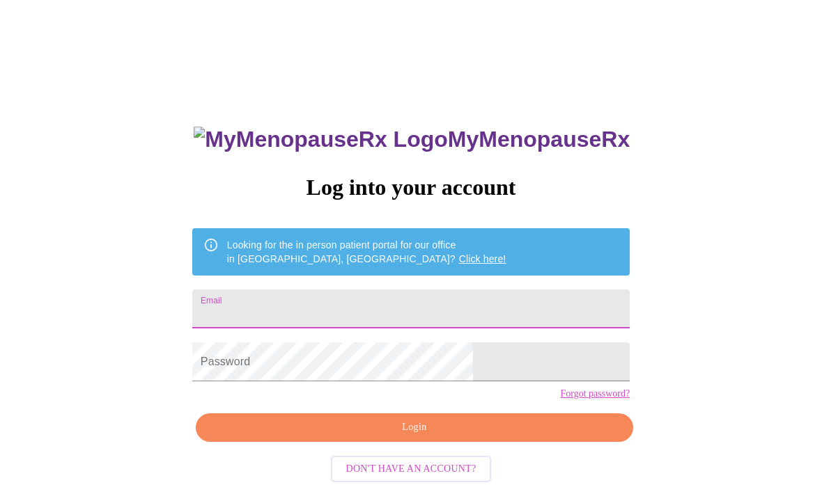
scroll to position [191, 0]
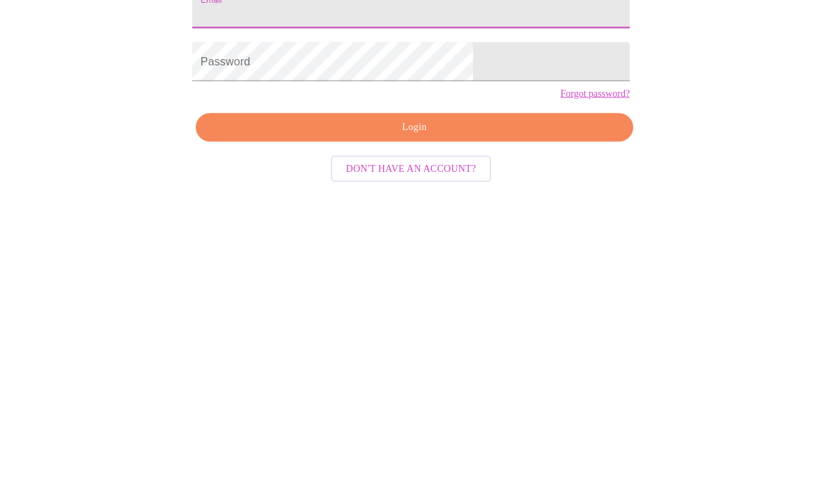
type input "[PERSON_NAME][EMAIL_ADDRESS][DOMAIN_NAME]"
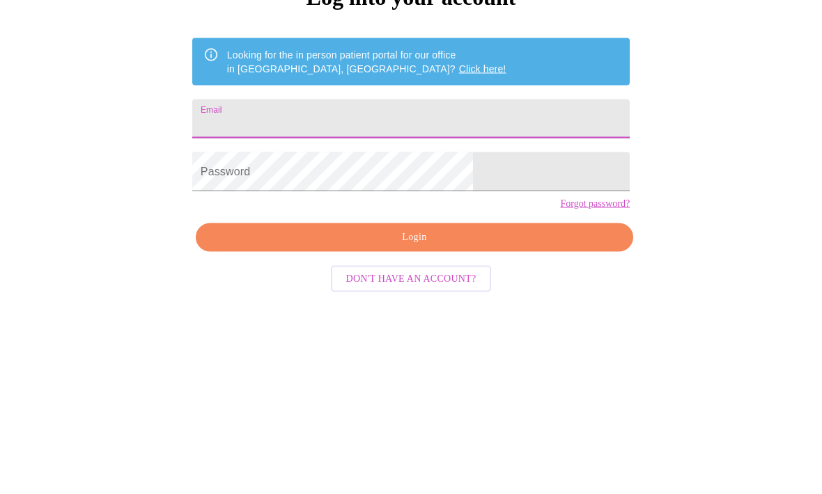
type input "[PERSON_NAME][EMAIL_ADDRESS][DOMAIN_NAME]"
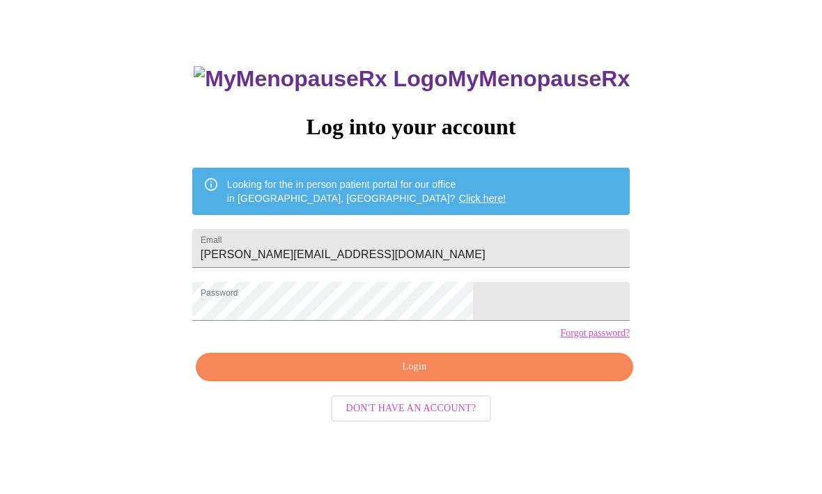
click at [428, 377] on span "Login" at bounding box center [414, 367] width 405 height 17
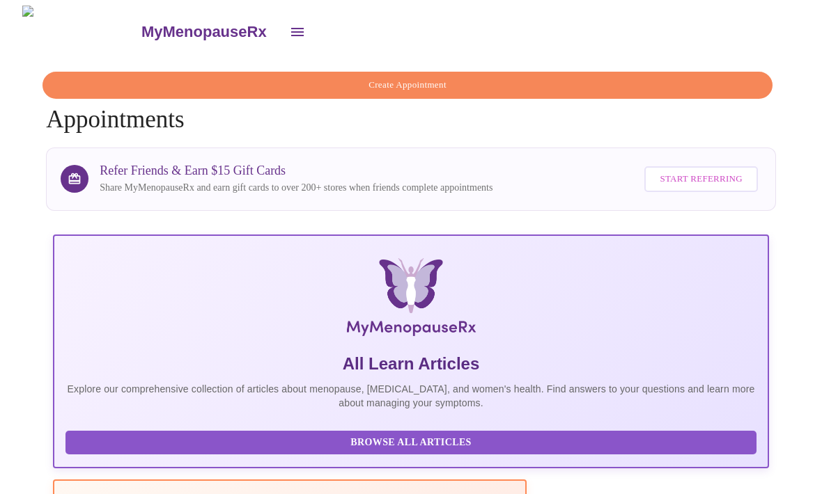
click at [291, 28] on icon "open drawer" at bounding box center [297, 32] width 13 height 8
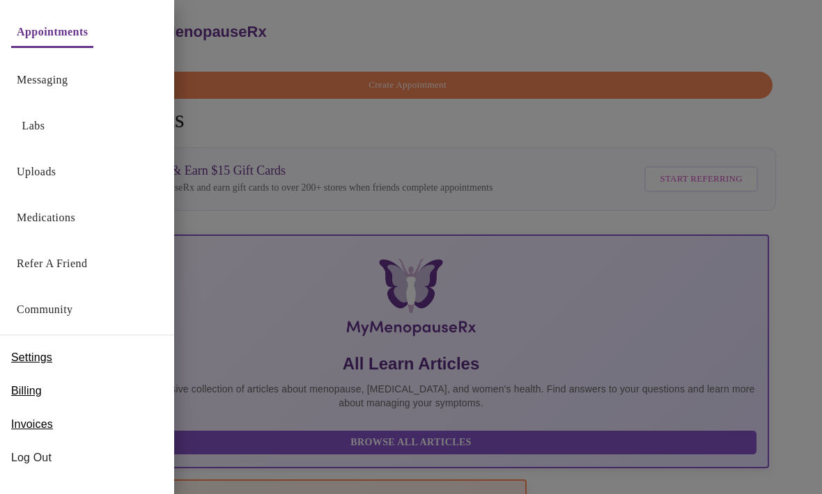
click at [95, 87] on div "Messaging" at bounding box center [87, 77] width 174 height 46
click at [63, 85] on link "Messaging" at bounding box center [42, 80] width 51 height 20
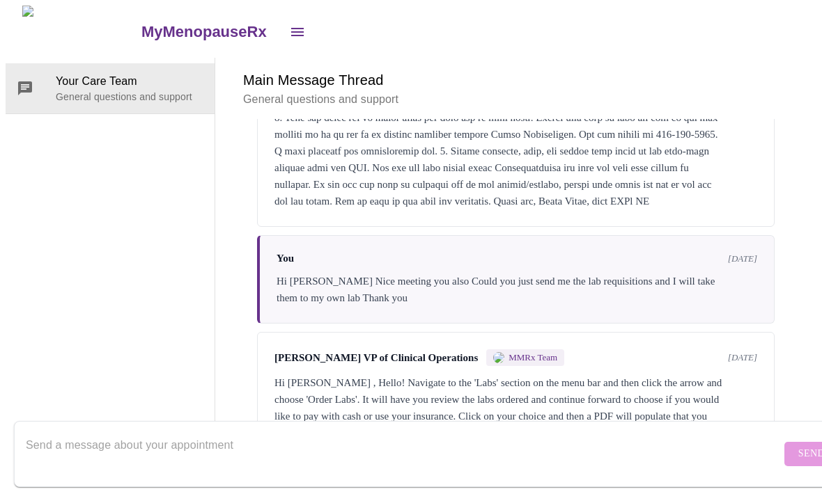
click at [289, 32] on icon "open drawer" at bounding box center [297, 32] width 17 height 17
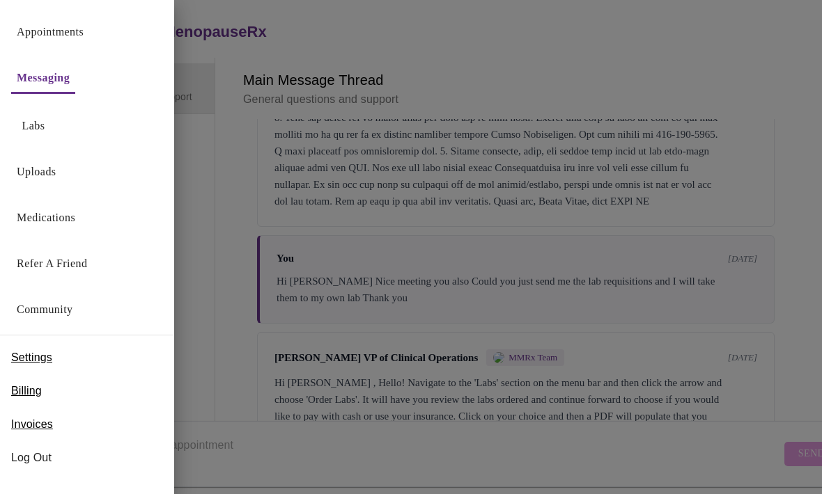
click at [65, 127] on div "Labs" at bounding box center [87, 123] width 174 height 46
click at [22, 134] on link "Labs" at bounding box center [33, 126] width 23 height 20
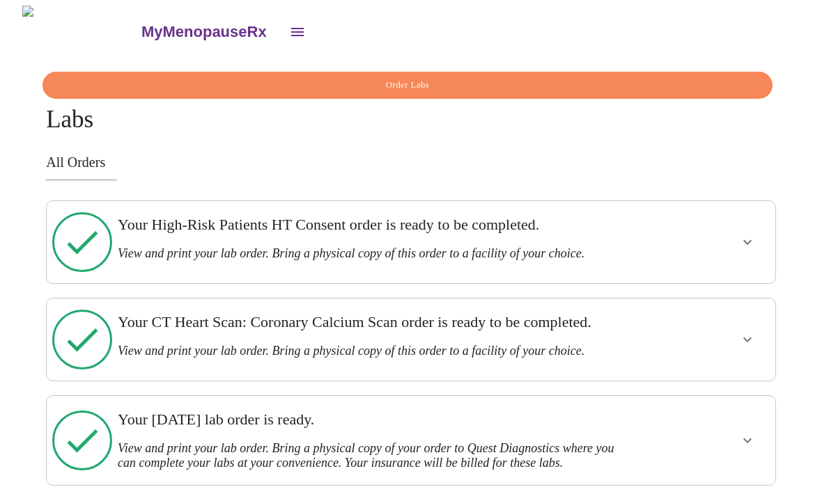
click at [529, 233] on h3 "Your High-Risk Patients HT Consent order is ready to be completed." at bounding box center [375, 225] width 515 height 18
click at [745, 239] on icon "show more" at bounding box center [747, 242] width 17 height 17
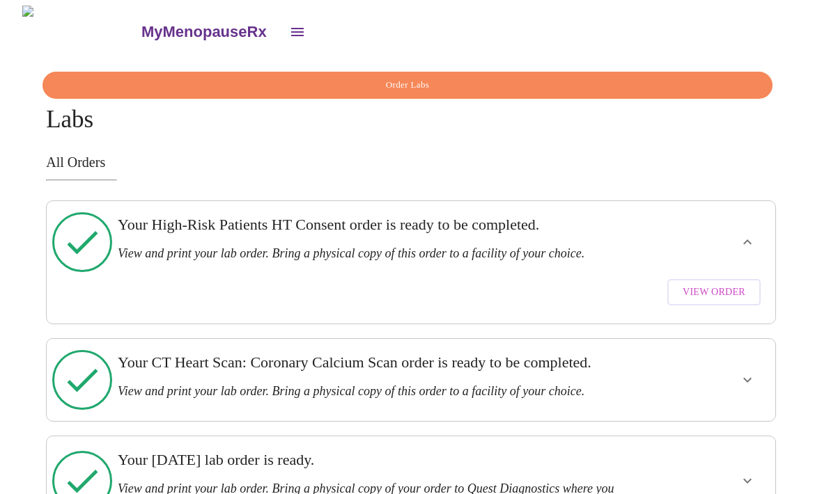
click at [716, 284] on span "View Order" at bounding box center [714, 292] width 63 height 17
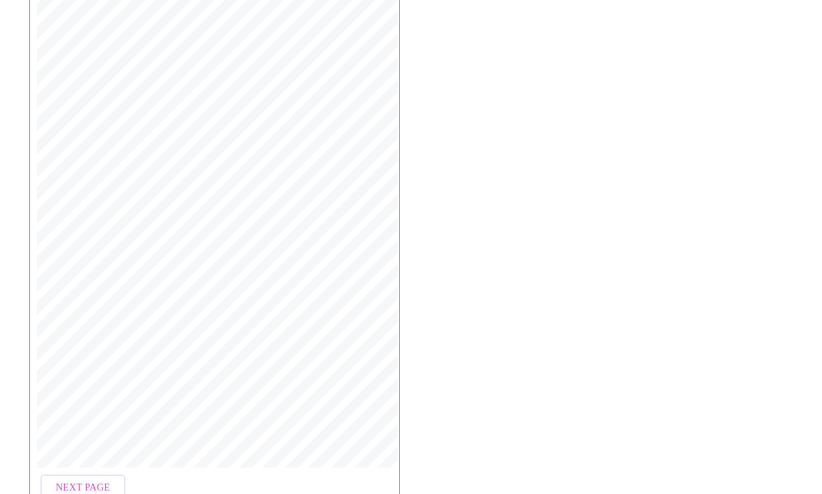
scroll to position [301, 0]
click at [111, 494] on span "Open Larger PDF" at bounding box center [93, 498] width 90 height 17
click at [628, 183] on div "MyMenopauseRx | [DATE] 7:38 PM MyMenopauseRx | 1 of 2 MyMenopauseRx [STREET_ADD…" at bounding box center [411, 169] width 786 height 630
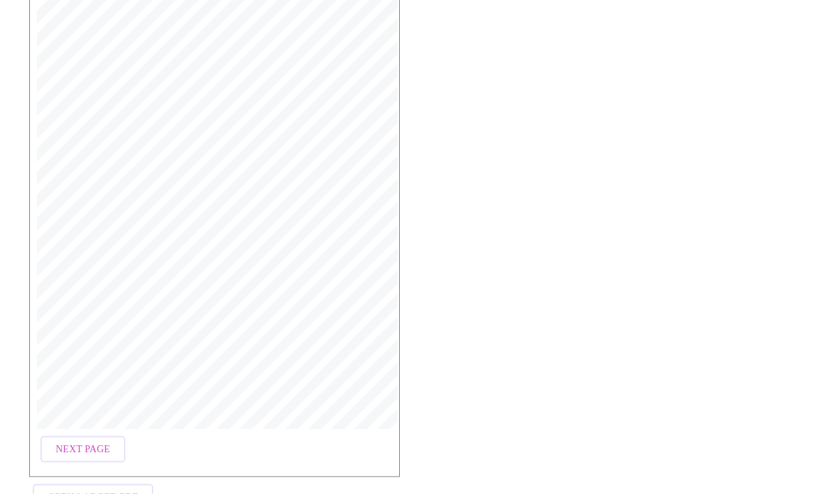
click at [96, 443] on span "Next Page" at bounding box center [83, 450] width 54 height 17
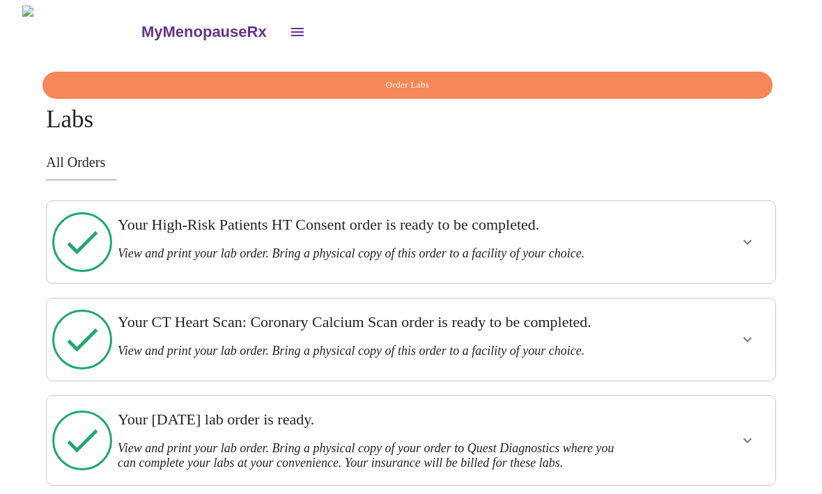
click at [548, 249] on h3 "View and print your lab order. Bring a physical copy of this order to a facilit…" at bounding box center [375, 254] width 515 height 15
click at [748, 240] on icon "show more" at bounding box center [747, 242] width 17 height 17
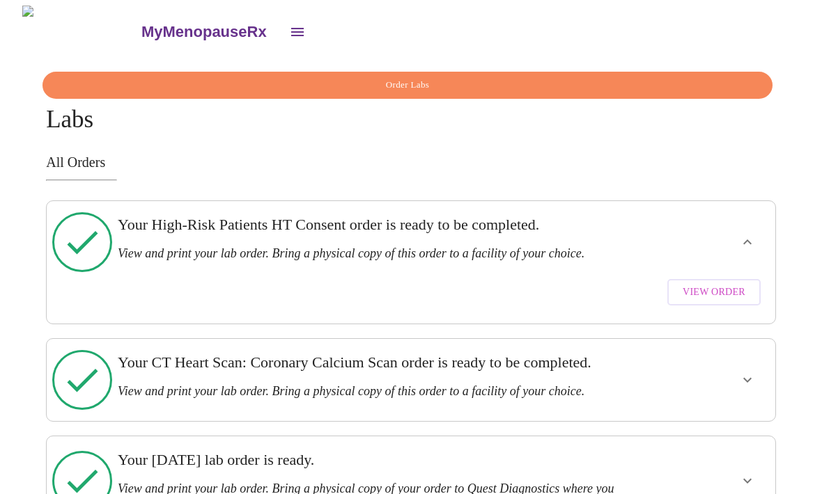
click at [738, 284] on span "View Order" at bounding box center [714, 292] width 63 height 17
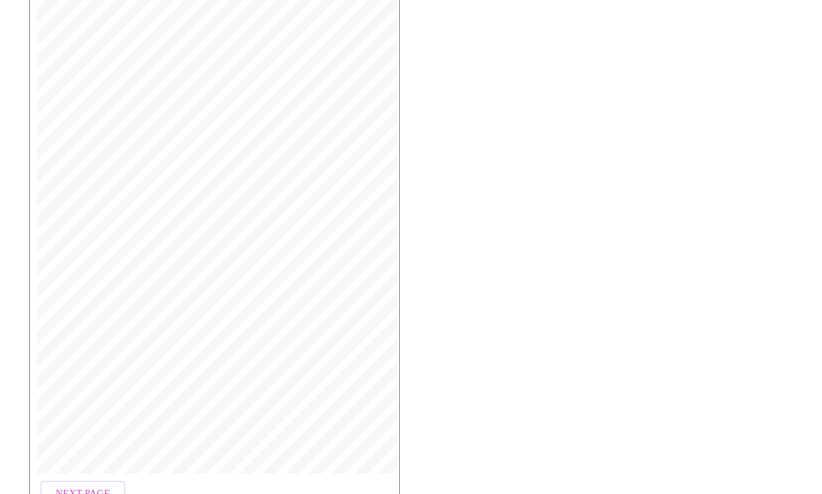
scroll to position [301, 0]
click at [109, 494] on span "Open Larger PDF" at bounding box center [93, 498] width 90 height 17
click at [74, 442] on span "Next Page" at bounding box center [83, 450] width 54 height 17
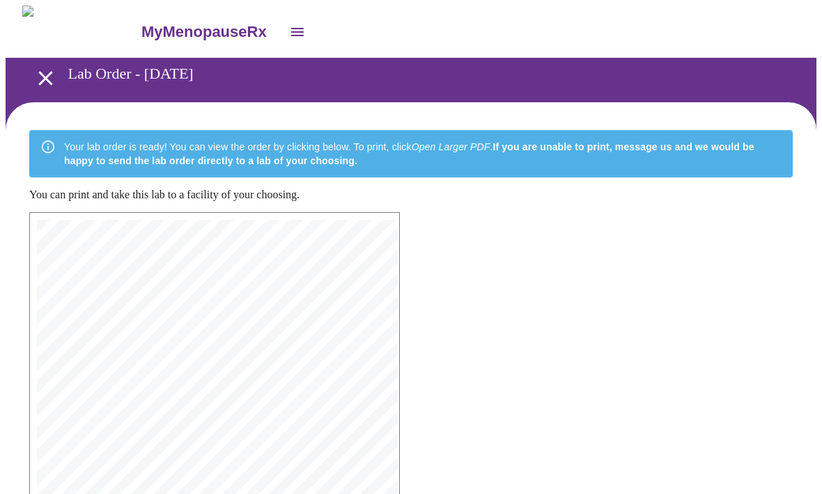
click at [289, 33] on icon "open drawer" at bounding box center [297, 32] width 17 height 17
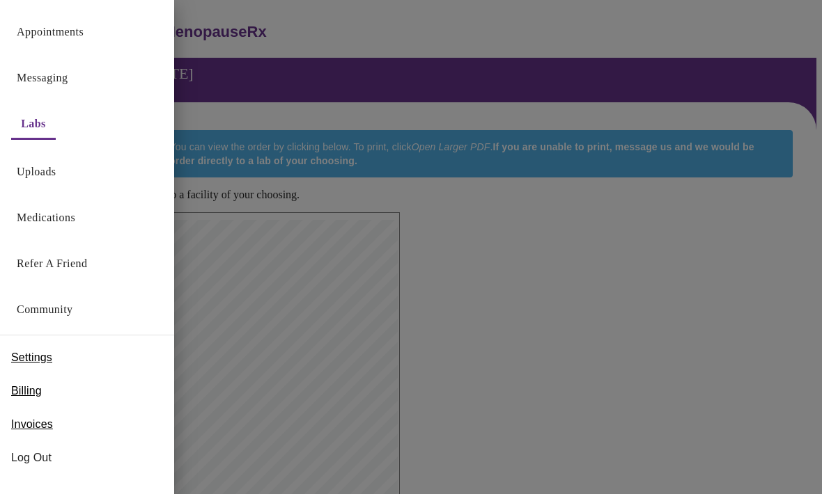
click at [88, 87] on div "Messaging" at bounding box center [87, 75] width 174 height 46
click at [65, 77] on link "Messaging" at bounding box center [42, 78] width 51 height 20
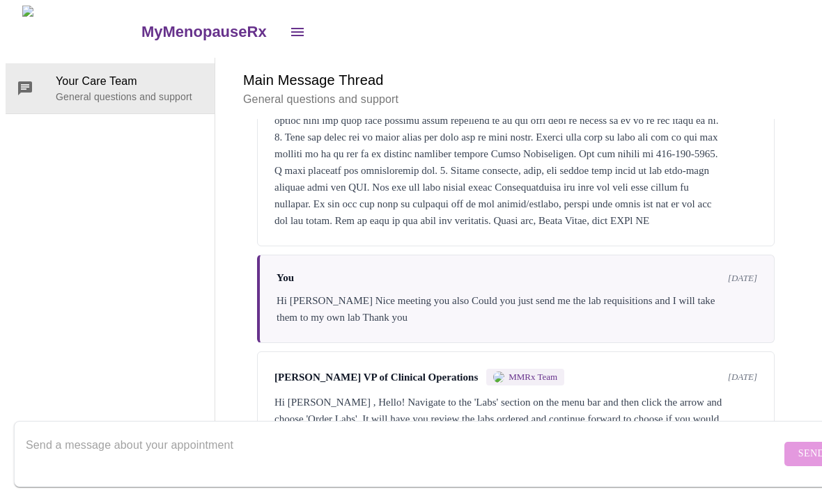
scroll to position [213, 0]
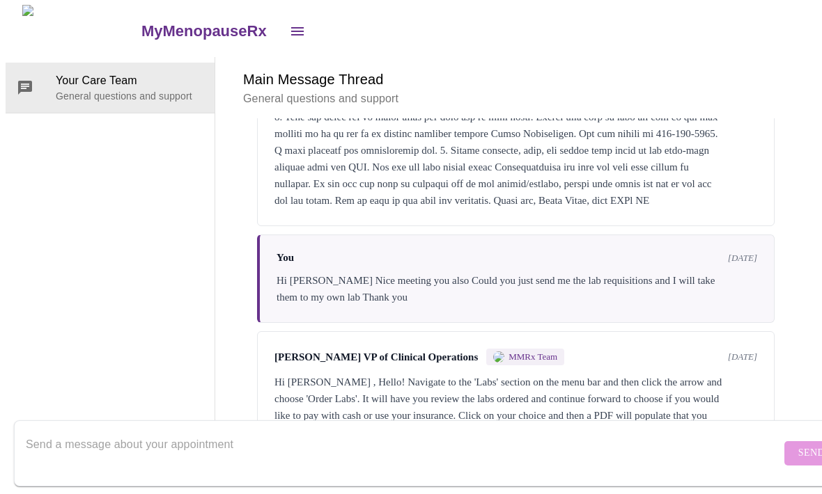
click at [534, 441] on textarea "Send a message about your appointment" at bounding box center [403, 454] width 755 height 45
click at [269, 447] on textarea "Send a message about your appointment" at bounding box center [403, 454] width 755 height 45
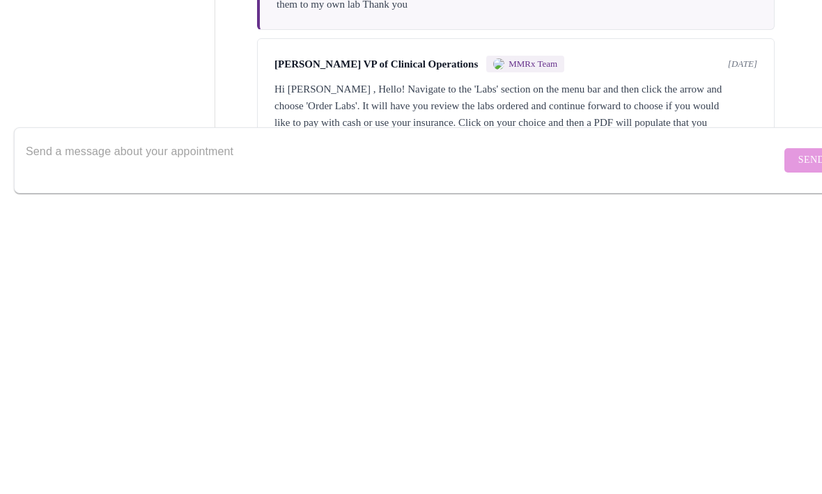
scroll to position [52, 0]
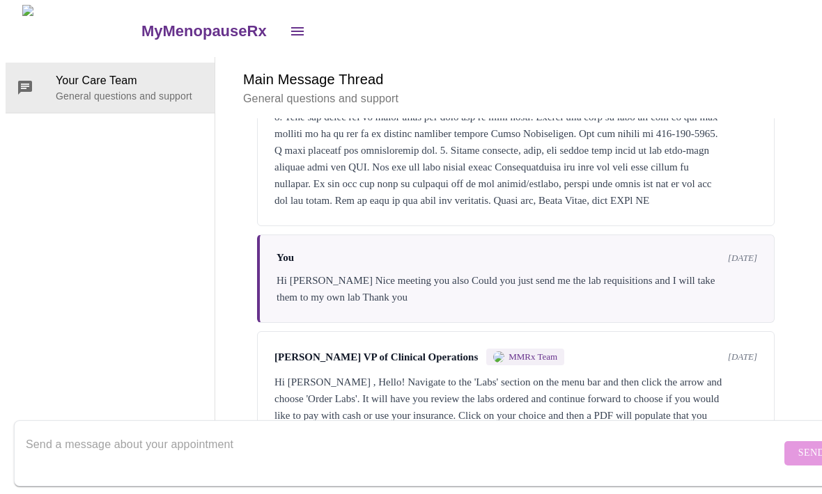
click at [328, 432] on textarea "Send a message about your appointment" at bounding box center [403, 454] width 755 height 45
click at [318, 449] on textarea "Send a message about your appointment" at bounding box center [403, 454] width 755 height 45
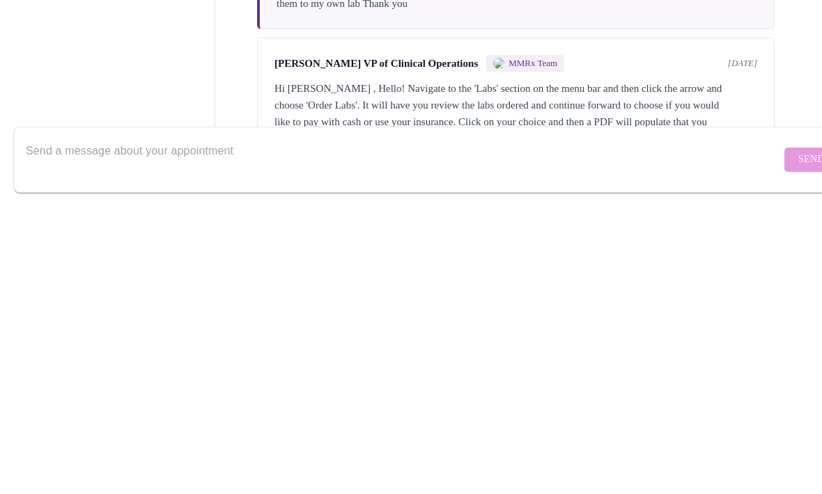
scroll to position [53, 0]
click at [143, 432] on textarea "Send a message about your appointment" at bounding box center [403, 454] width 755 height 45
paste textarea "Phone"
click at [125, 432] on textarea "Phone" at bounding box center [403, 454] width 755 height 45
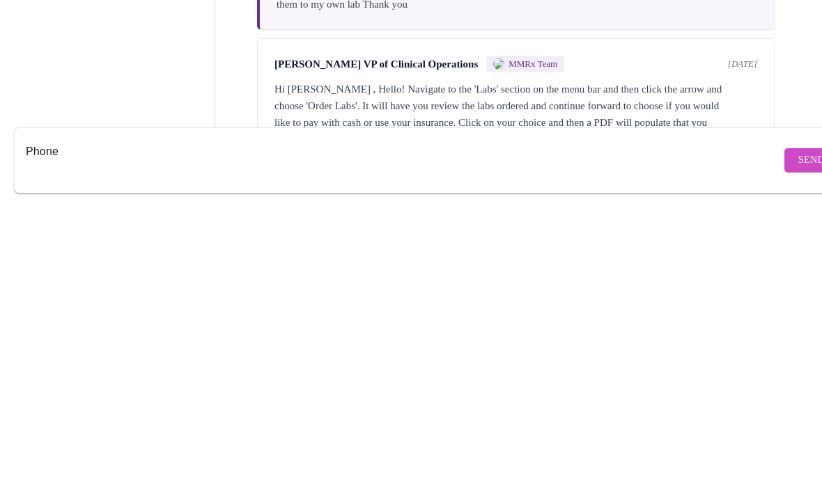
click at [38, 421] on form "Phone Send" at bounding box center [431, 454] width 834 height 66
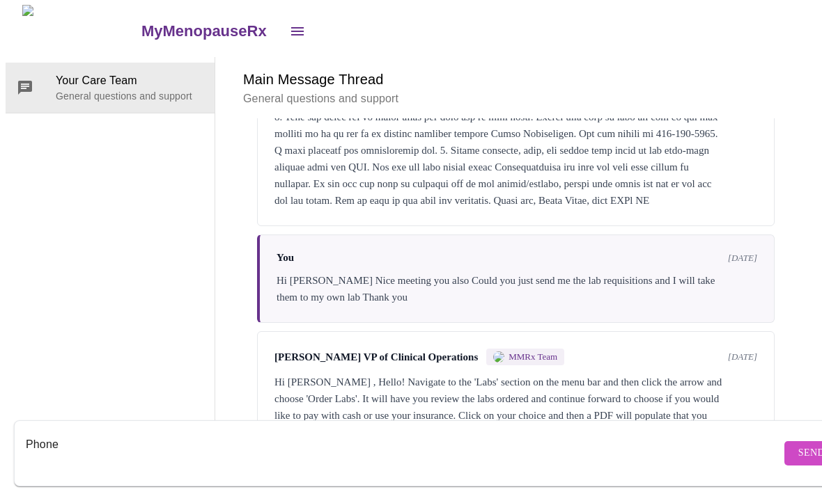
click at [154, 432] on textarea "Phone" at bounding box center [403, 454] width 755 height 45
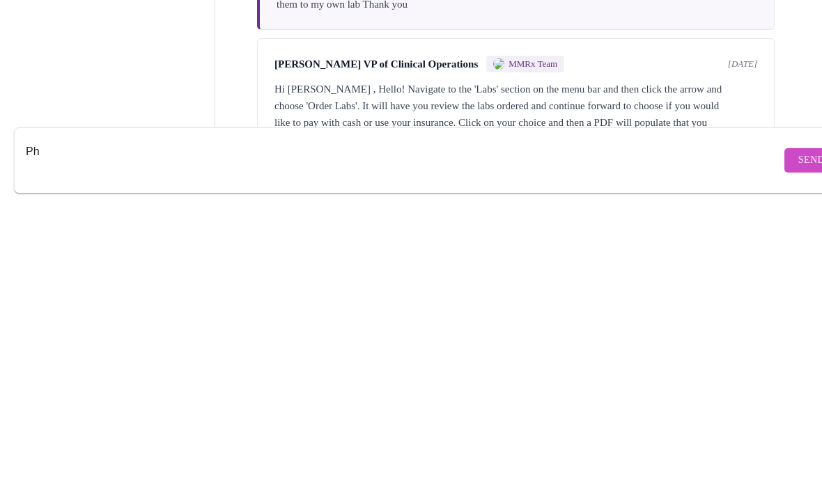
type textarea "P"
paste textarea "Phone"
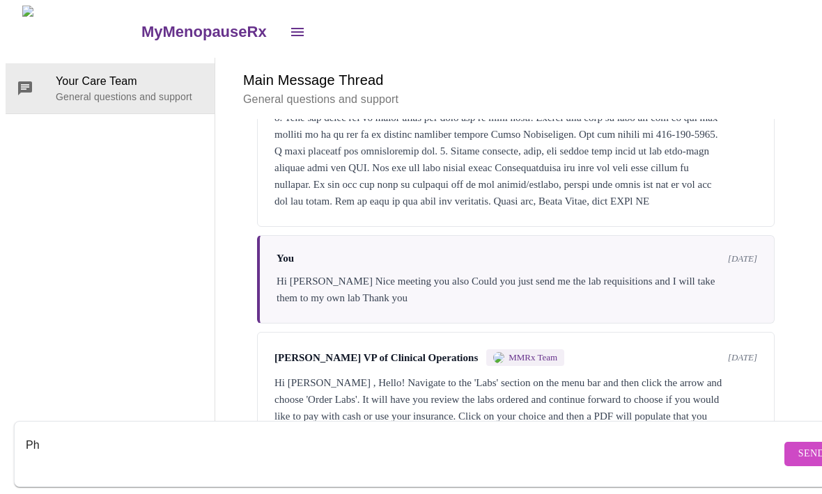
type textarea "P"
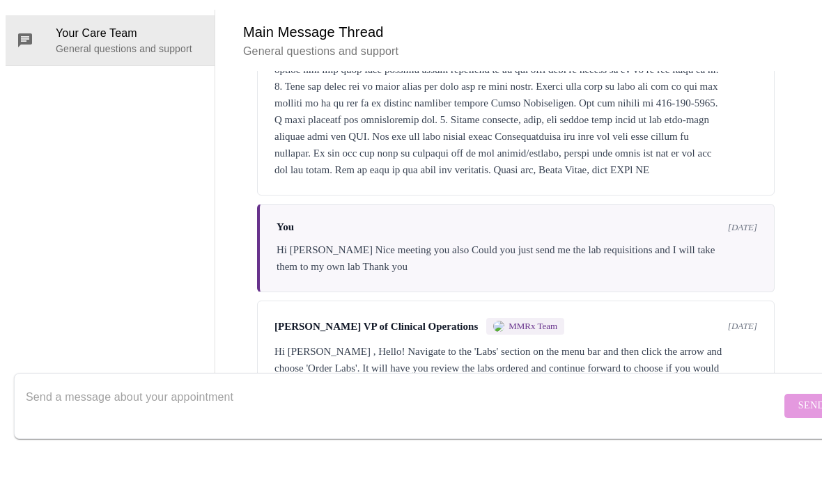
click at [105, 432] on textarea "Send a message about your appointment" at bounding box center [403, 454] width 755 height 45
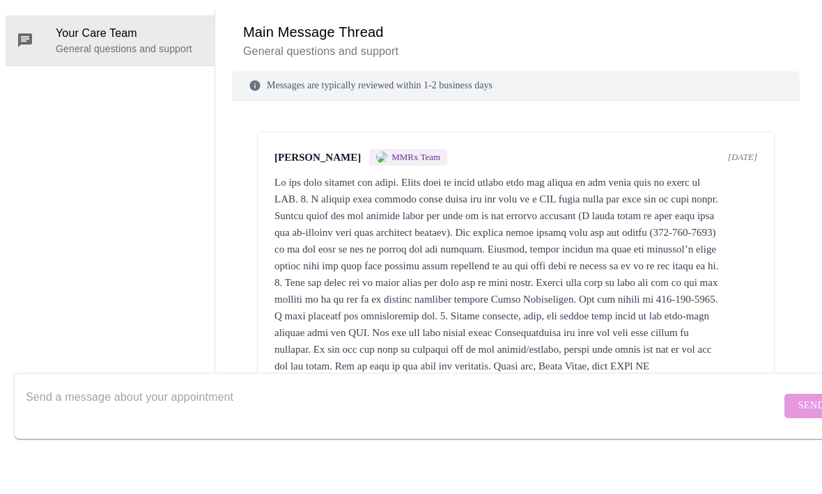
scroll to position [0, 0]
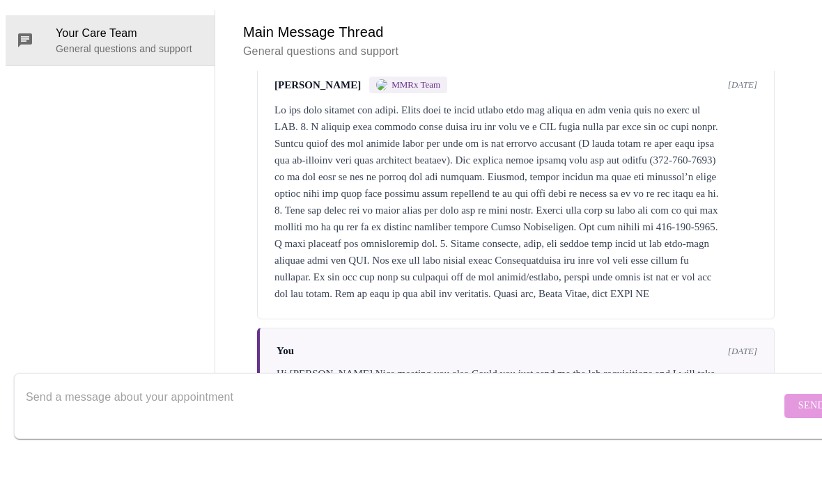
click at [171, 233] on div "Your Care Team General questions and support" at bounding box center [111, 249] width 210 height 382
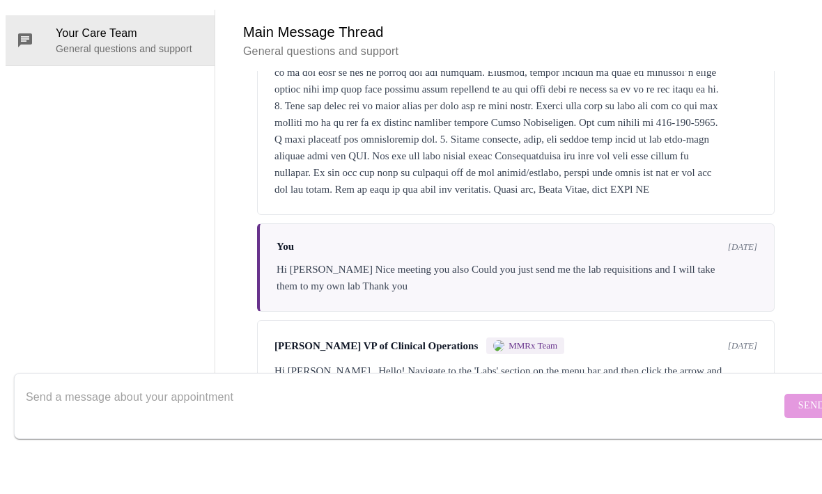
scroll to position [213, 0]
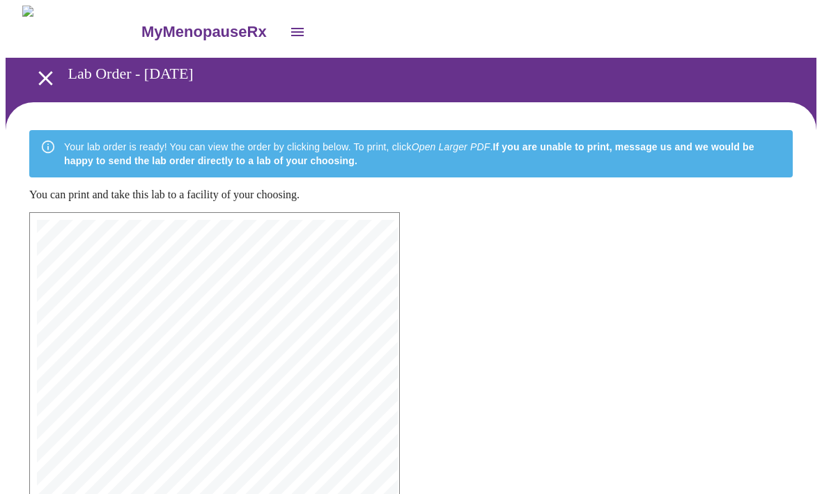
click at [42, 71] on icon "open drawer" at bounding box center [45, 78] width 14 height 14
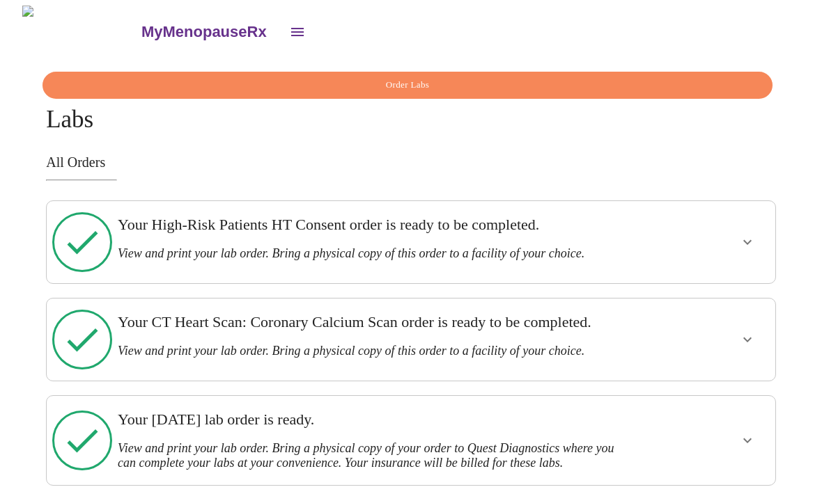
click at [743, 424] on button "show more" at bounding box center [747, 440] width 33 height 33
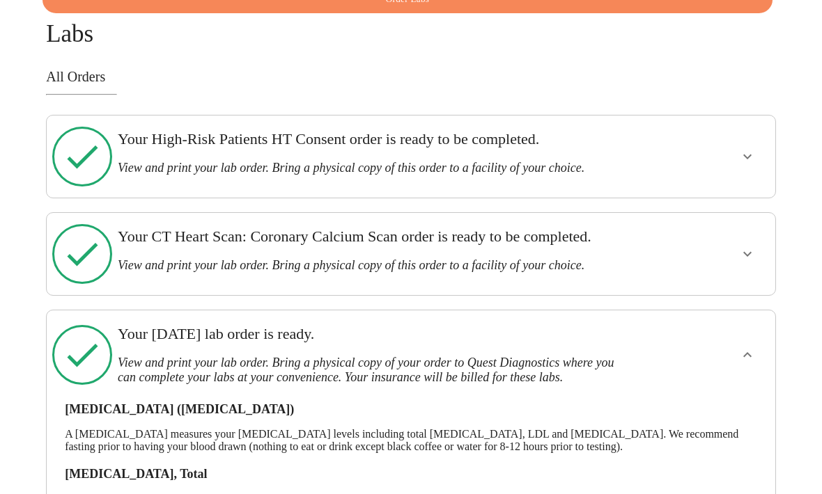
scroll to position [97, 0]
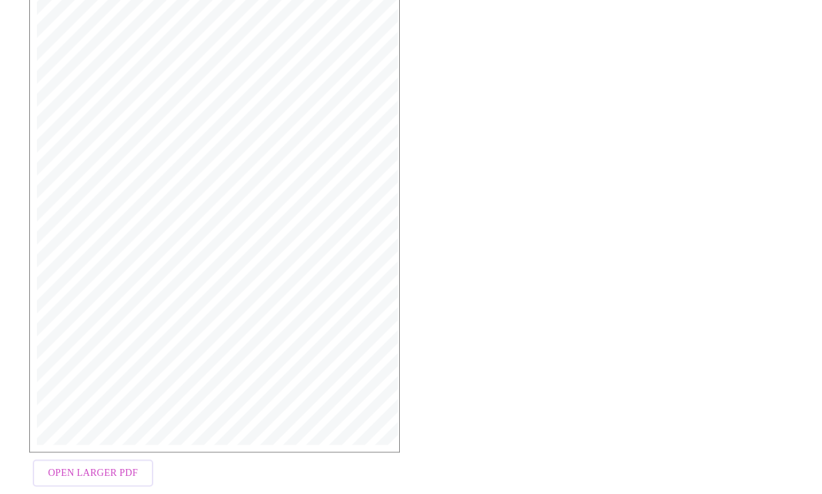
scroll to position [278, 0]
click at [109, 482] on span "Open Larger PDF" at bounding box center [93, 473] width 90 height 17
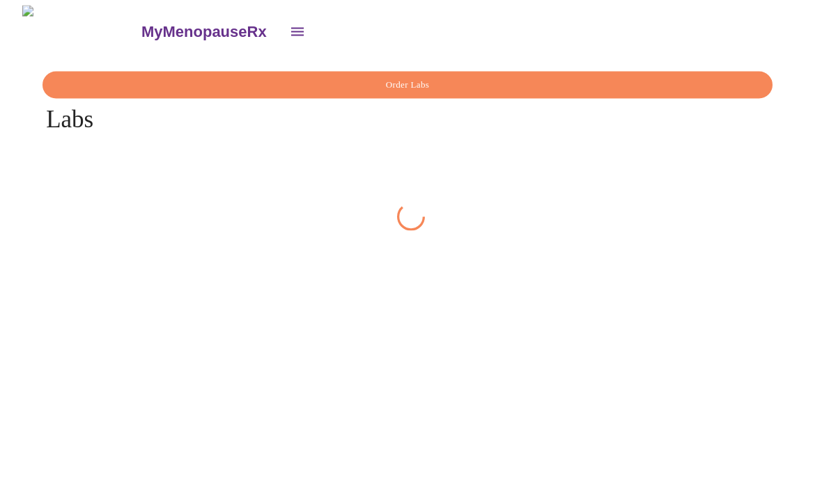
scroll to position [46, 0]
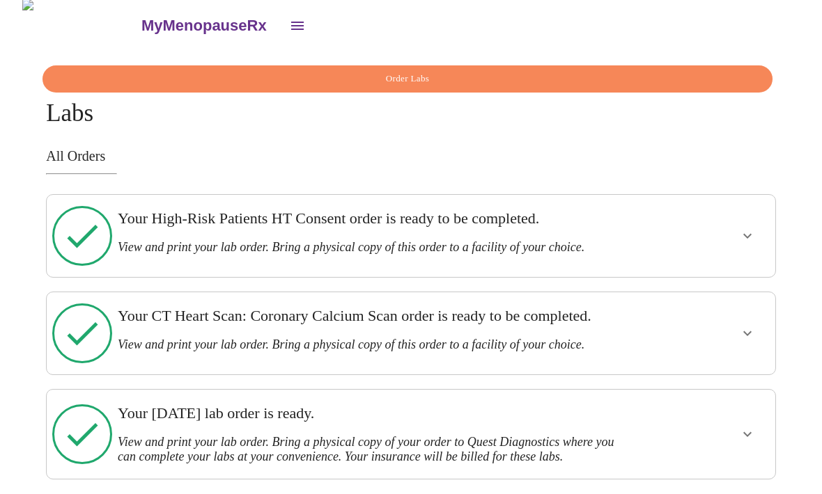
click at [754, 427] on icon "show more" at bounding box center [747, 435] width 17 height 17
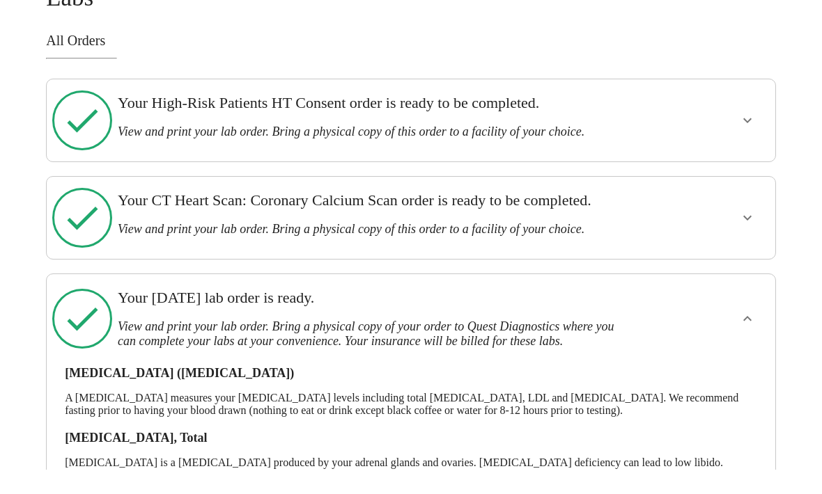
scroll to position [97, 0]
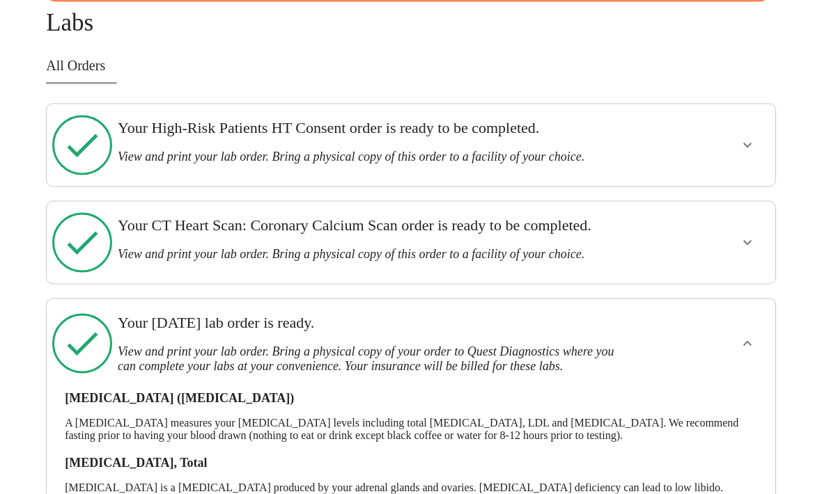
click at [396, 345] on h3 "View and print your lab order. Bring a physical copy of your order to Quest Dia…" at bounding box center [375, 359] width 515 height 29
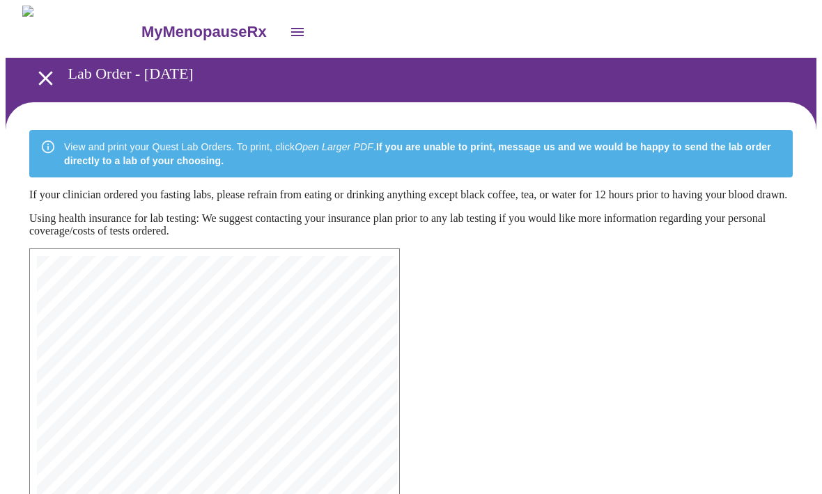
click at [190, 81] on h3 "Lab Order - [DATE]" at bounding box center [406, 74] width 676 height 18
click at [33, 74] on icon "open drawer" at bounding box center [45, 78] width 24 height 24
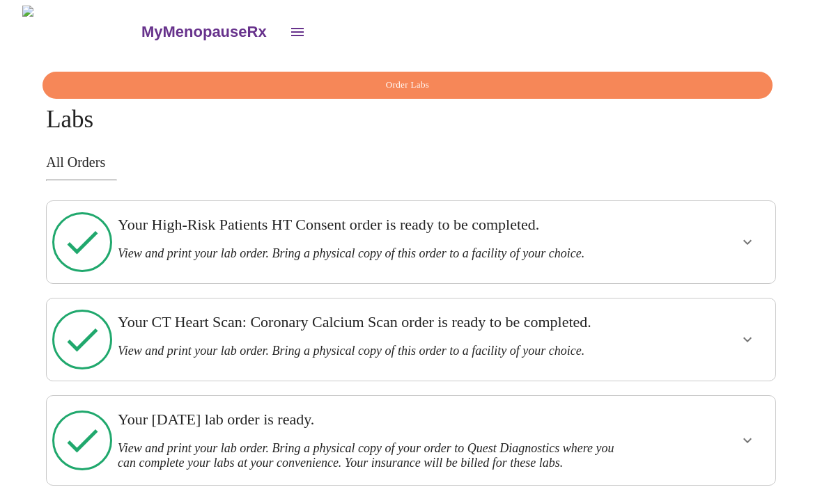
click at [423, 79] on span "Order Labs" at bounding box center [408, 85] width 698 height 16
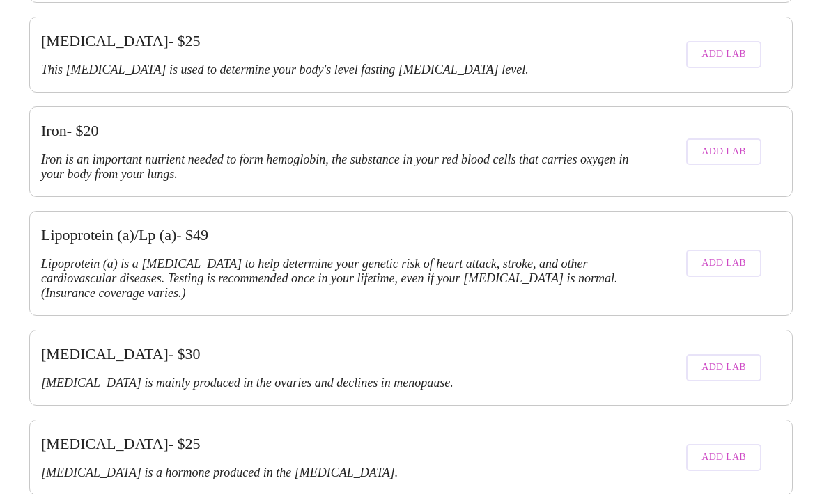
scroll to position [2412, 0]
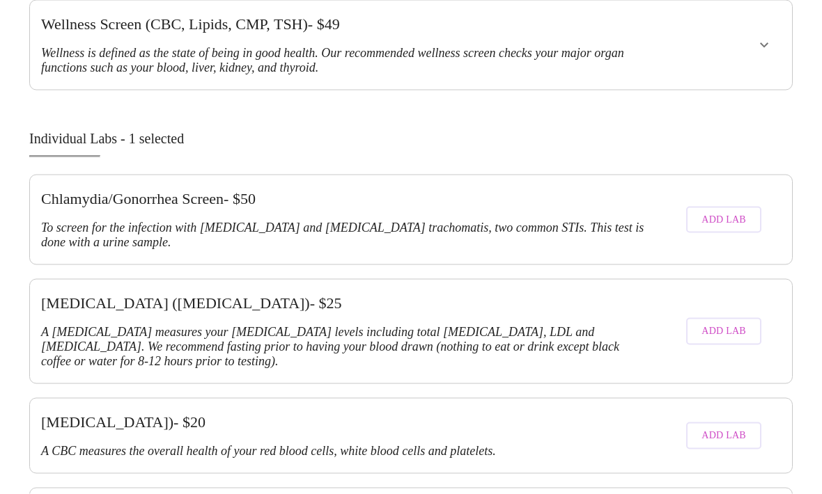
scroll to position [953, 0]
click at [733, 322] on span "Add Lab" at bounding box center [723, 330] width 45 height 17
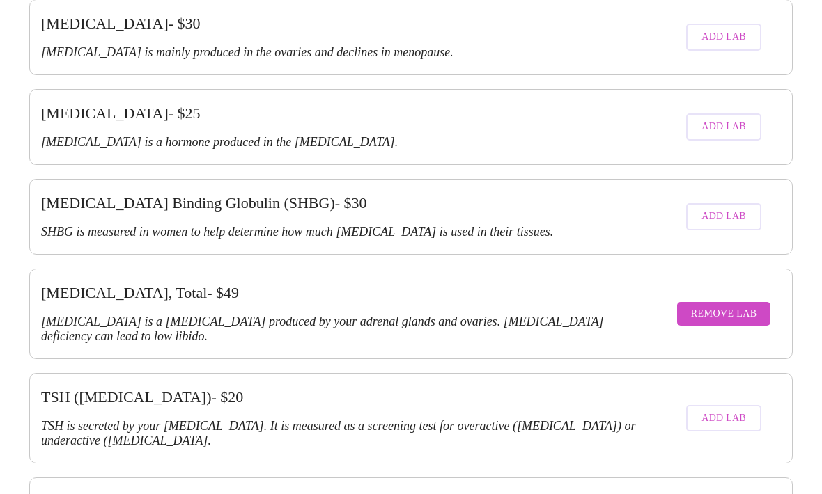
scroll to position [2742, 0]
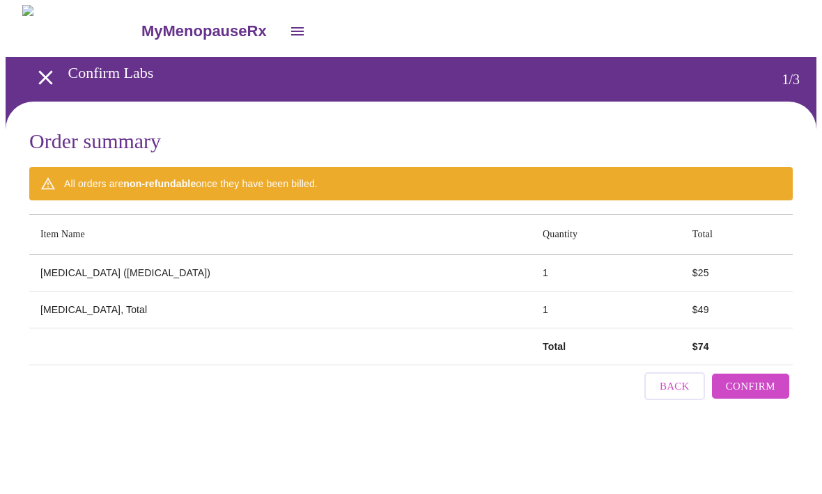
click at [775, 389] on span "Confirm" at bounding box center [750, 387] width 49 height 18
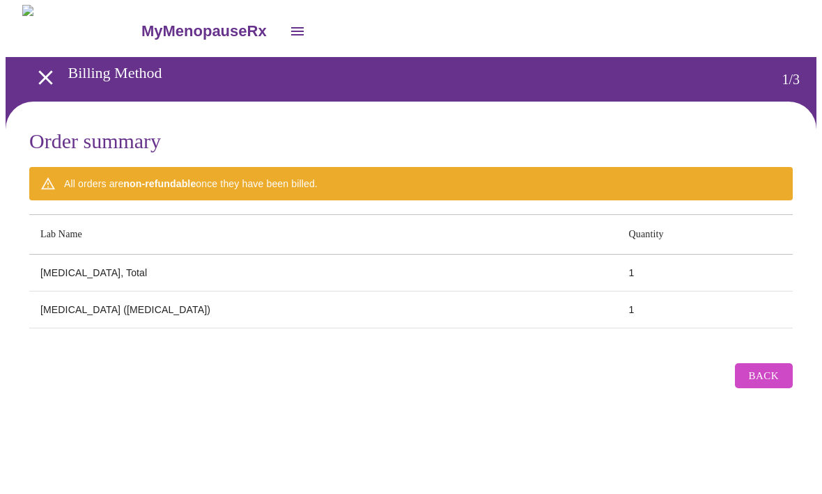
click at [549, 415] on div "Order summary All orders are non-refundable once they have been billed. Lab Nam…" at bounding box center [411, 263] width 811 height 322
click at [656, 405] on div "Order summary All orders are non-refundable once they have been billed. Lab Nam…" at bounding box center [411, 263] width 811 height 322
click at [40, 73] on icon "open drawer" at bounding box center [45, 78] width 14 height 14
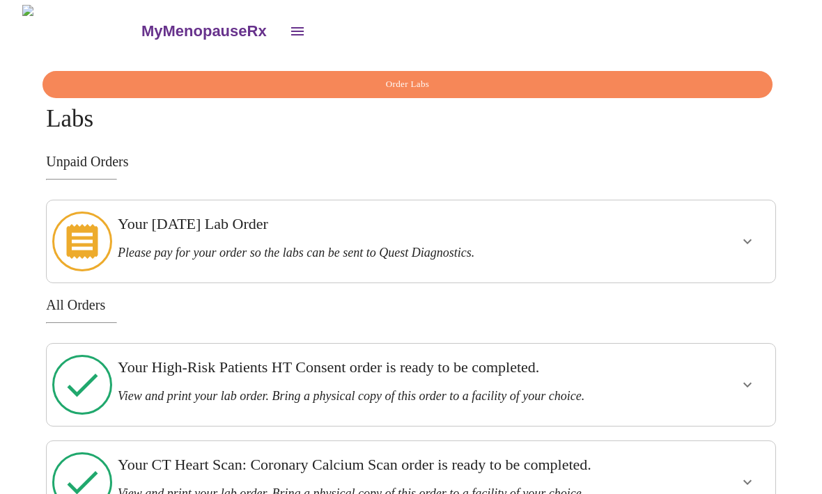
click at [630, 246] on h3 "Please pay for your order so the labs can be sent to Quest Diagnostics." at bounding box center [375, 253] width 515 height 15
click at [480, 246] on h3 "Please pay for your order so the labs can be sent to Quest Diagnostics." at bounding box center [375, 253] width 515 height 15
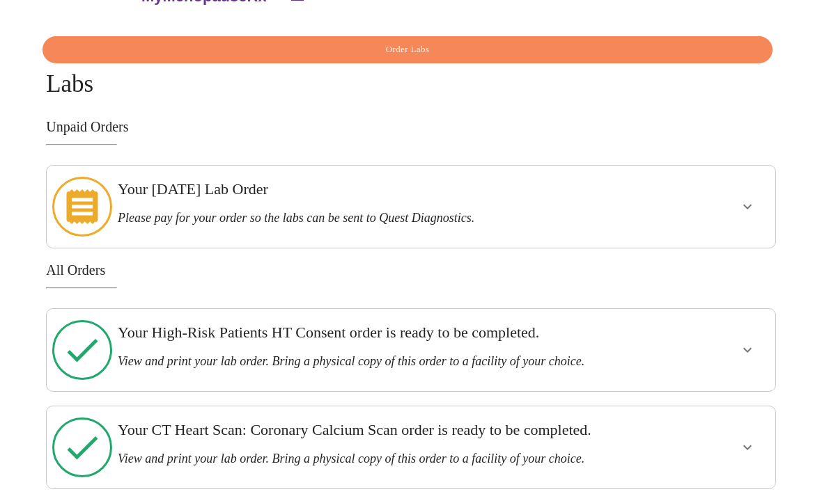
scroll to position [0, 0]
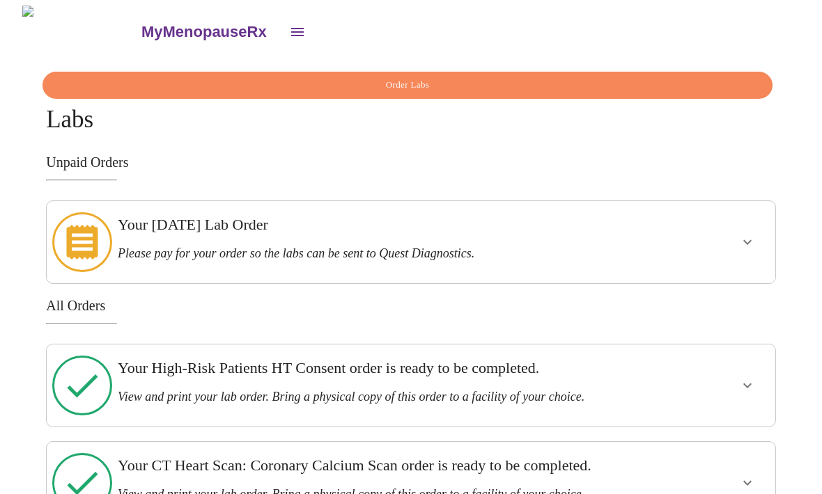
click at [141, 26] on h3 "MyMenopauseRx" at bounding box center [203, 32] width 125 height 18
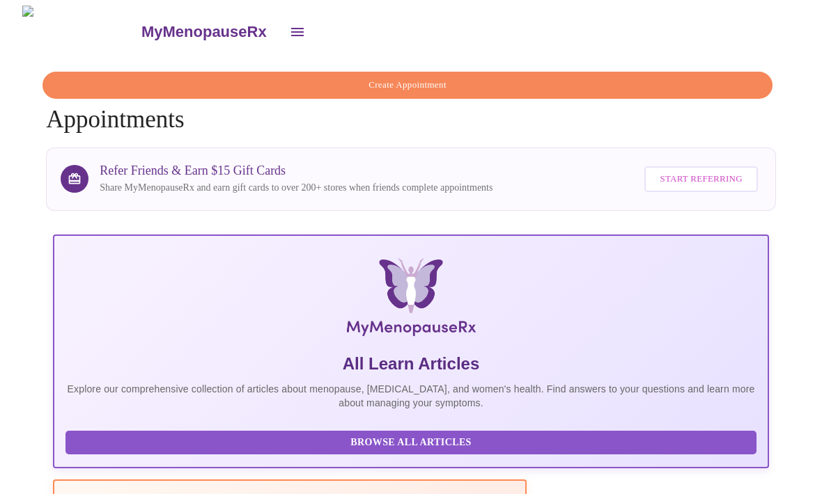
click at [291, 29] on icon "open drawer" at bounding box center [297, 32] width 13 height 8
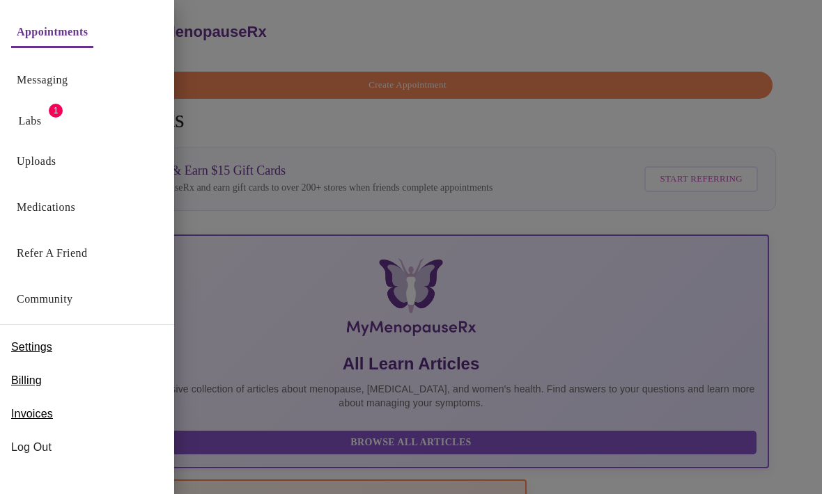
click at [68, 86] on link "Messaging" at bounding box center [42, 80] width 51 height 20
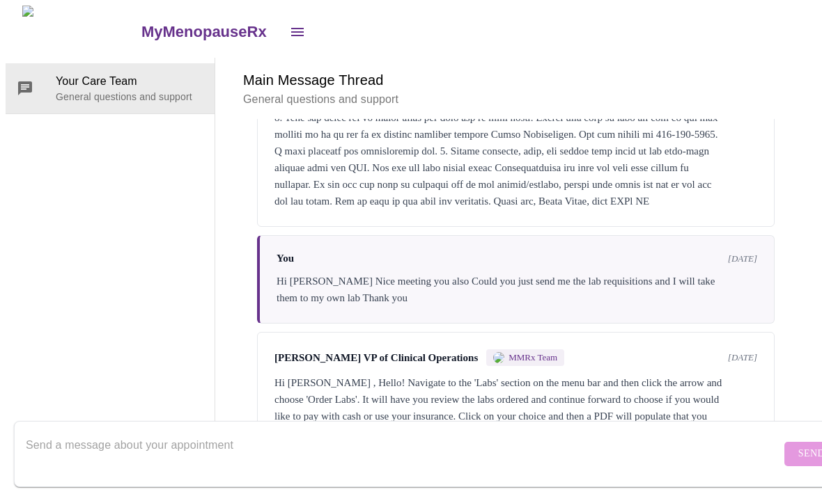
click at [289, 24] on icon "open drawer" at bounding box center [297, 32] width 17 height 17
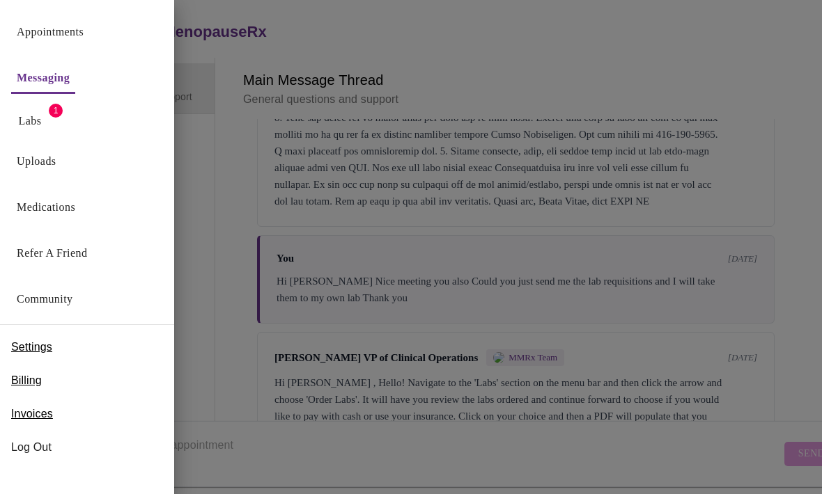
click at [41, 114] on link "Labs" at bounding box center [30, 121] width 23 height 20
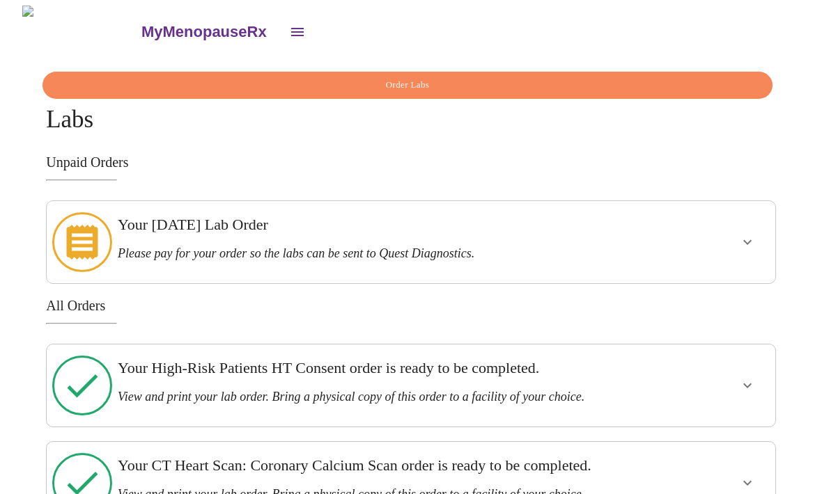
click at [754, 234] on icon "show more" at bounding box center [747, 242] width 17 height 17
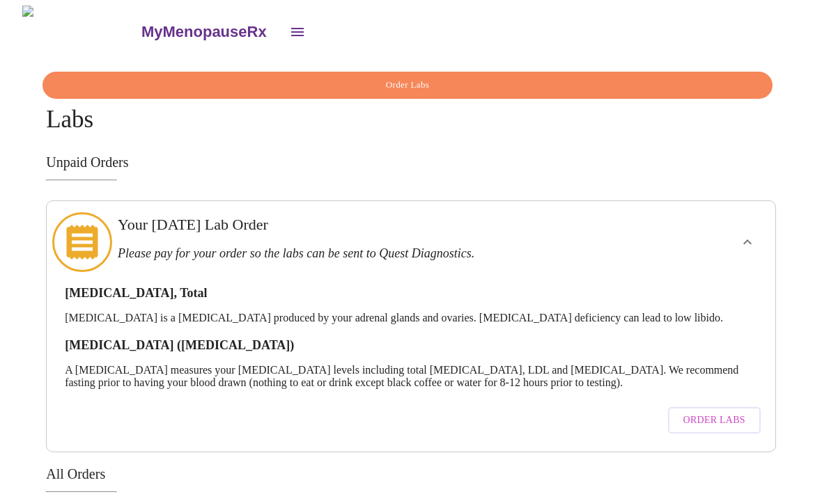
click at [754, 236] on icon "show more" at bounding box center [747, 242] width 17 height 17
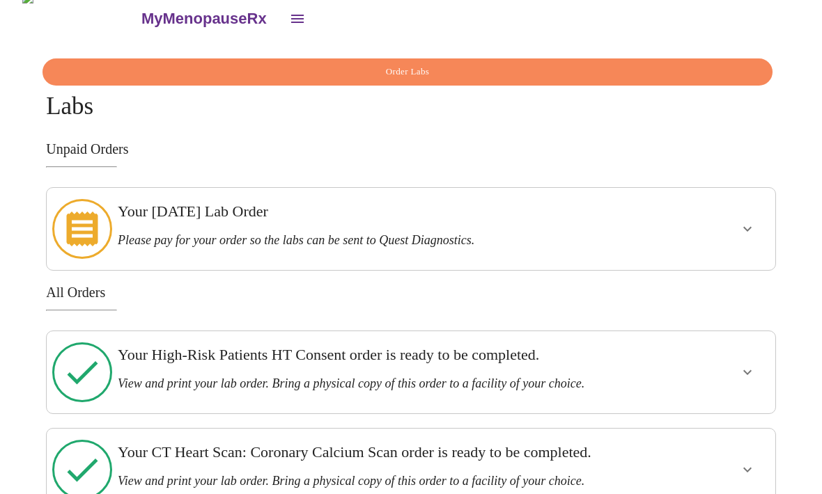
scroll to position [63, 0]
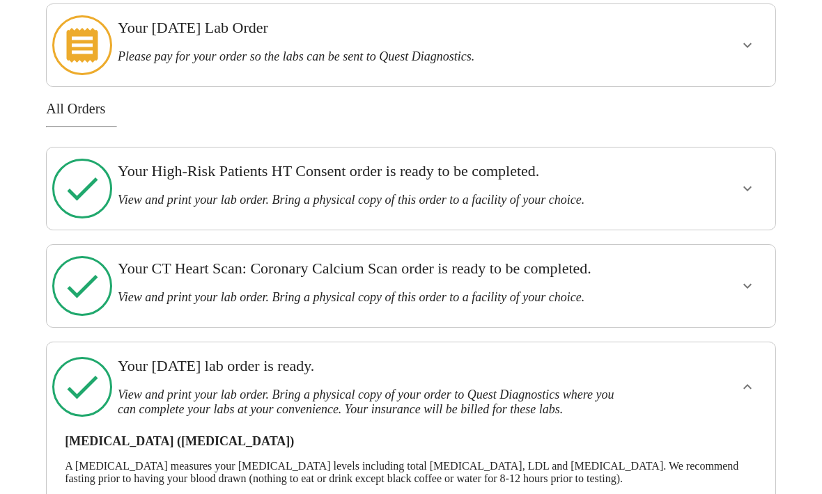
scroll to position [228, 0]
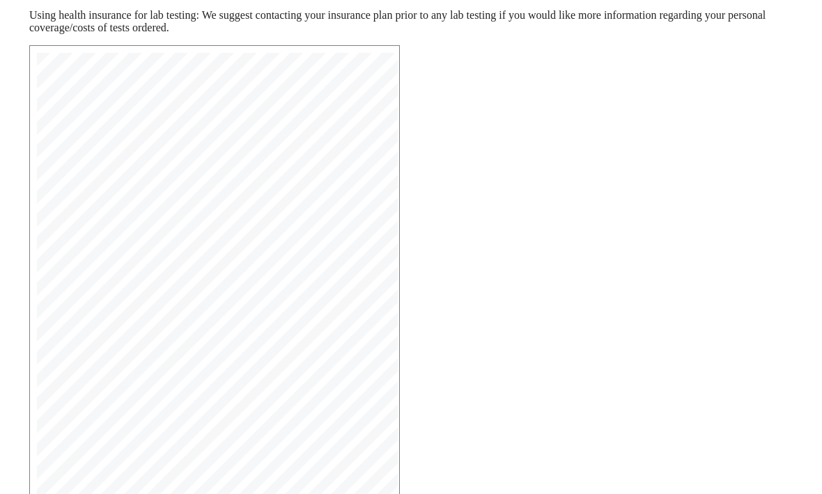
scroll to position [278, 0]
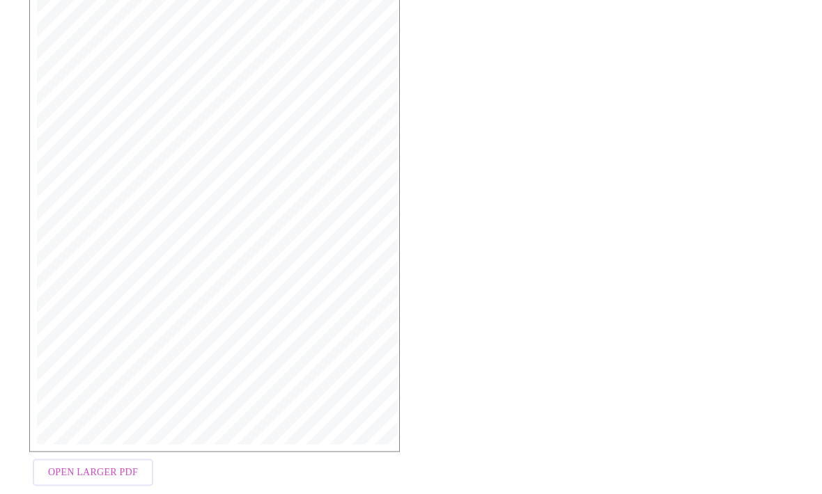
click at [109, 482] on span "Open Larger PDF" at bounding box center [93, 473] width 90 height 17
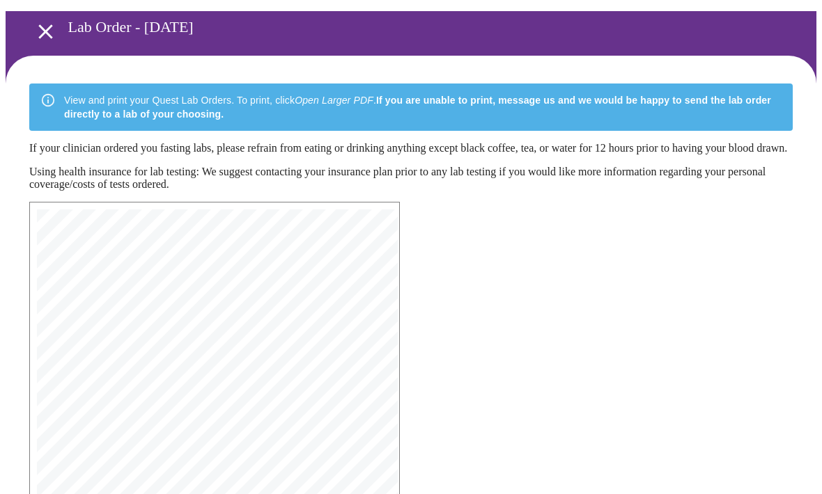
scroll to position [0, 0]
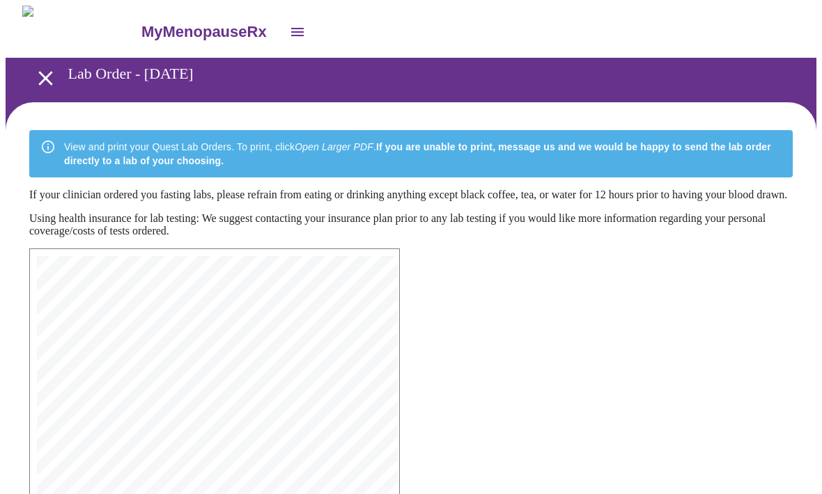
click at [46, 81] on icon "open drawer" at bounding box center [45, 78] width 24 height 24
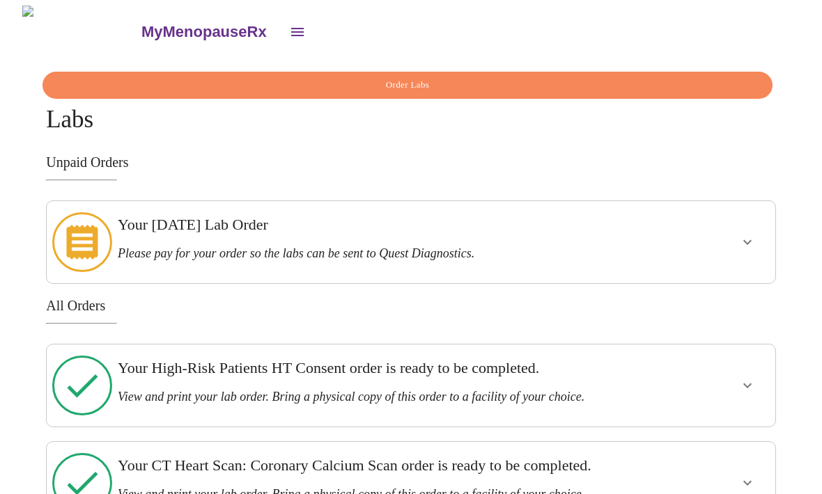
click at [289, 31] on icon "open drawer" at bounding box center [297, 32] width 17 height 17
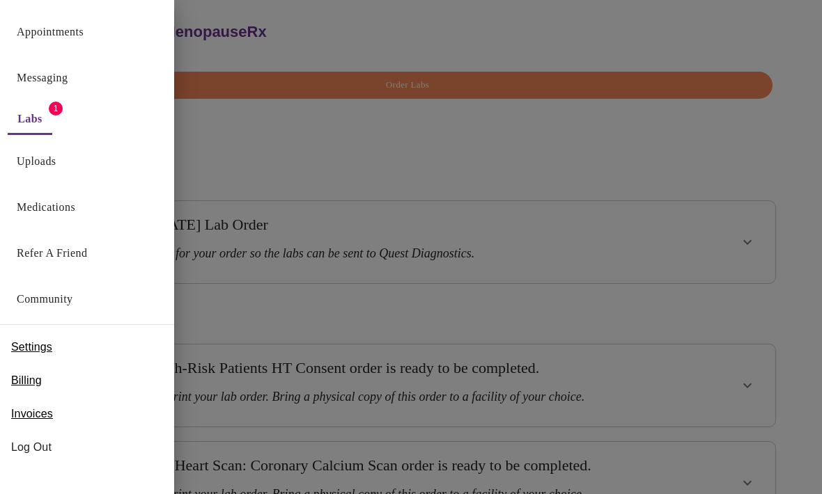
click at [73, 74] on button "Messaging" at bounding box center [42, 78] width 62 height 28
click at [67, 77] on link "Messaging" at bounding box center [42, 78] width 51 height 20
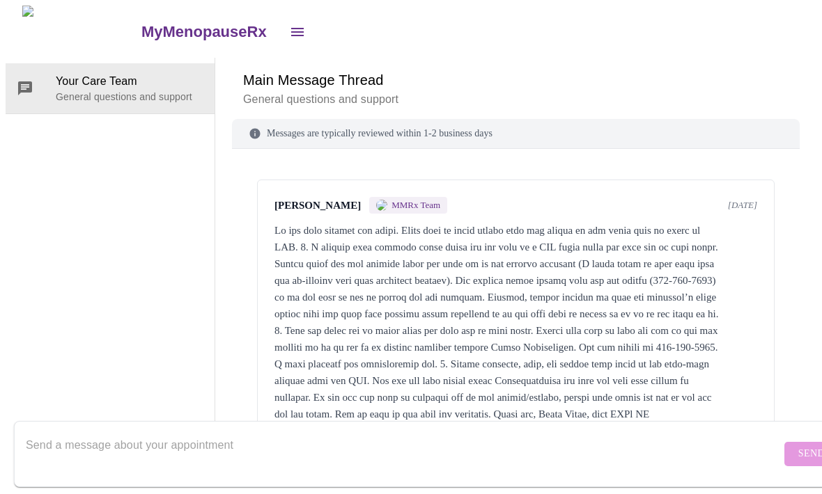
click at [291, 30] on icon "open drawer" at bounding box center [297, 32] width 13 height 8
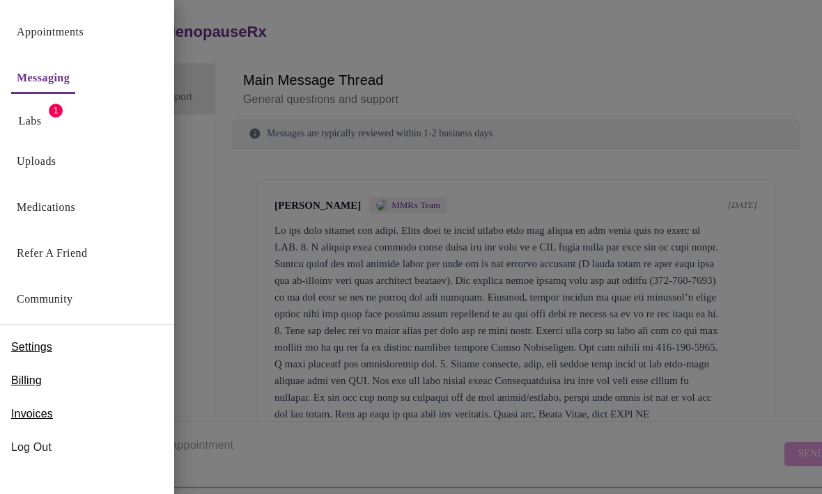
click at [67, 86] on link "Messaging" at bounding box center [43, 78] width 53 height 20
click at [70, 86] on link "Messaging" at bounding box center [43, 78] width 53 height 20
click at [238, 275] on div at bounding box center [411, 247] width 822 height 494
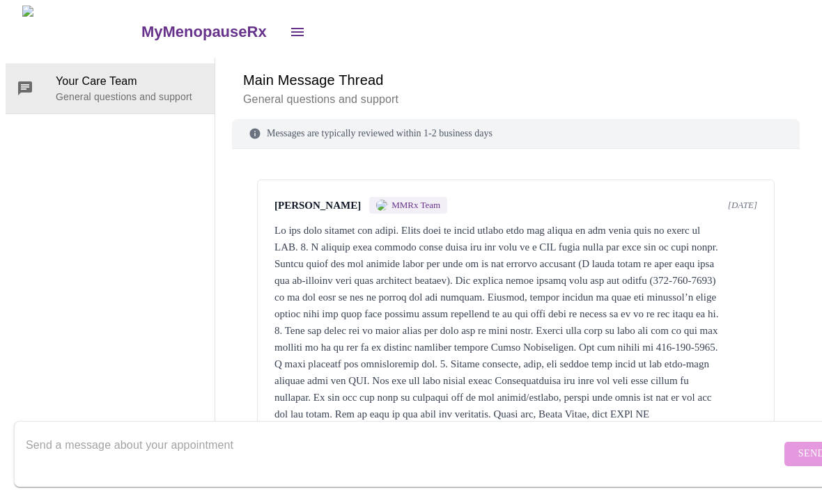
click at [289, 28] on icon "open drawer" at bounding box center [297, 32] width 17 height 17
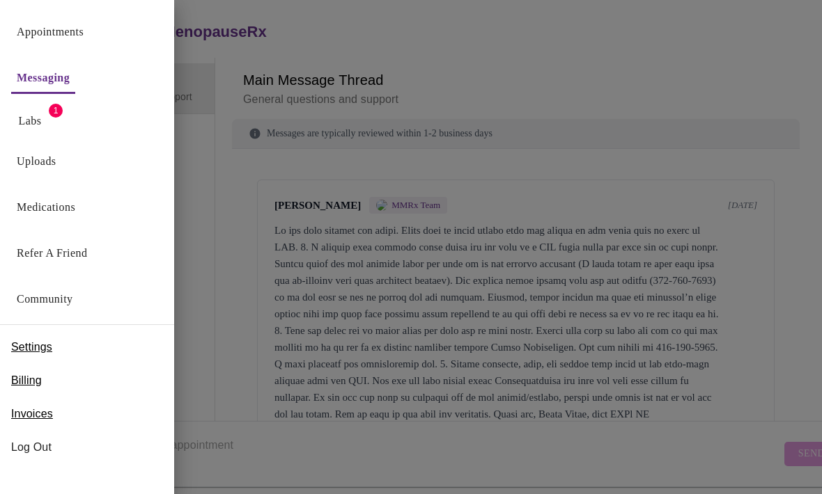
click at [70, 79] on link "Messaging" at bounding box center [43, 78] width 53 height 20
click at [49, 163] on link "Uploads" at bounding box center [37, 162] width 40 height 20
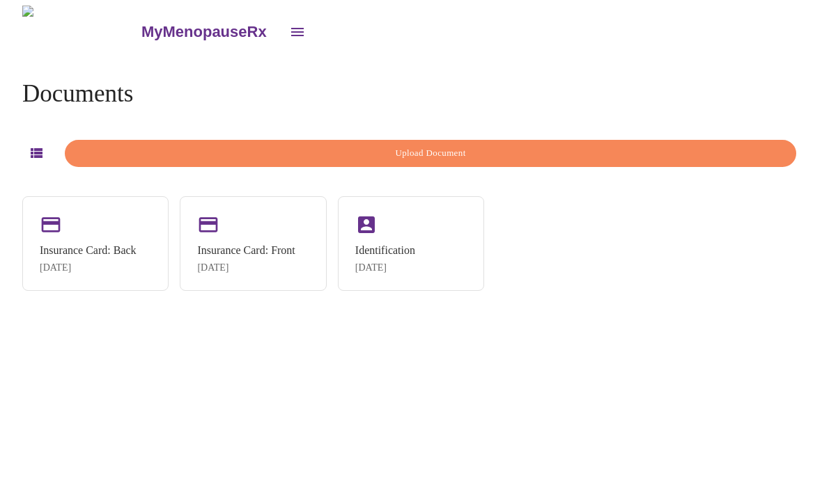
click at [433, 150] on span "Upload Document" at bounding box center [430, 154] width 699 height 16
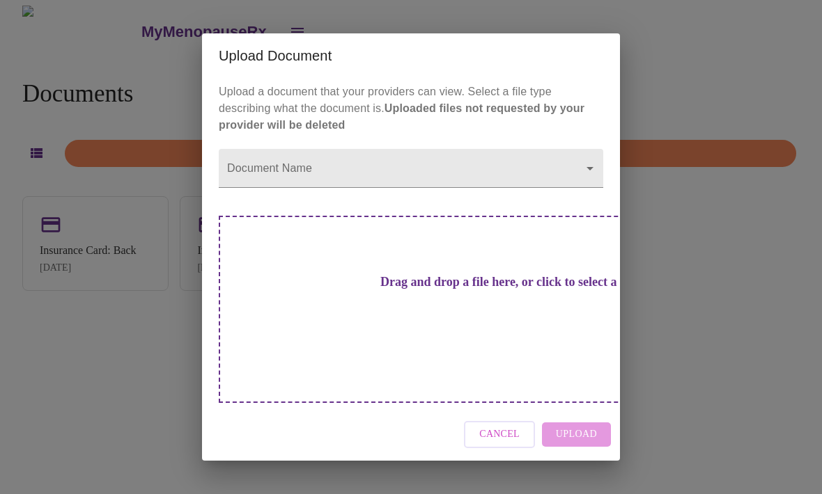
click at [460, 290] on h3 "Drag and drop a file here, or click to select a file" at bounding box center [508, 282] width 384 height 15
click at [680, 234] on div "Upload Document Upload a document that your providers can view. Select a file t…" at bounding box center [411, 247] width 822 height 494
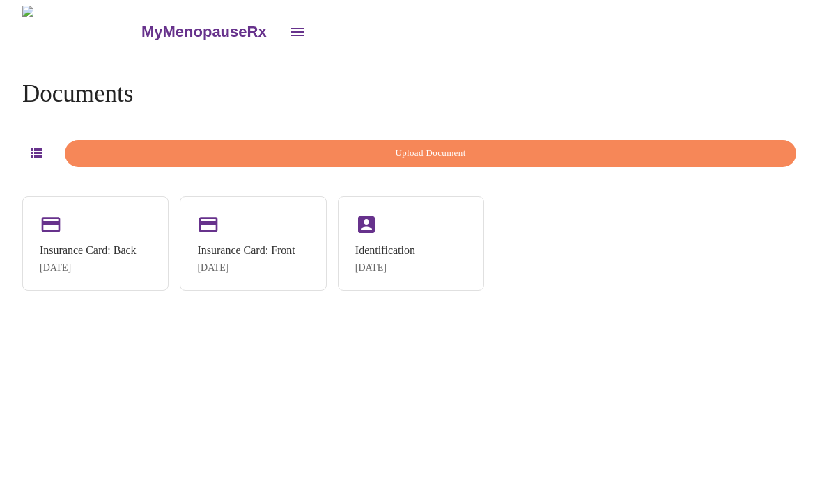
click at [289, 31] on icon "open drawer" at bounding box center [297, 32] width 17 height 17
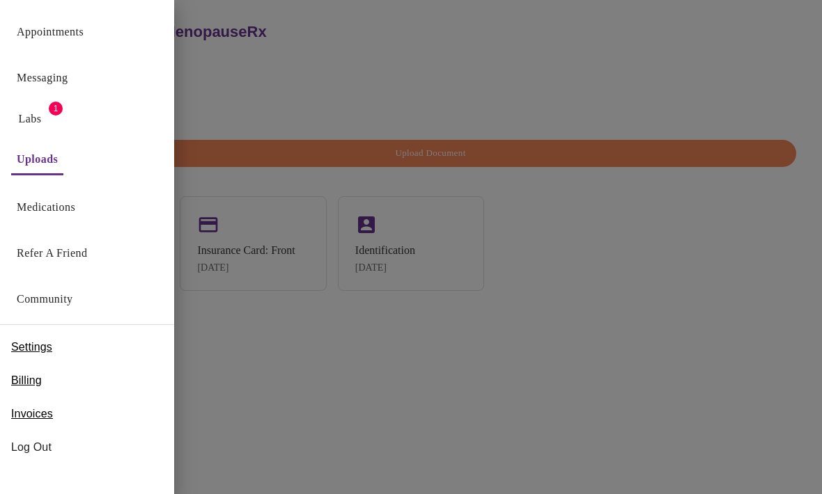
click at [68, 84] on link "Messaging" at bounding box center [42, 78] width 51 height 20
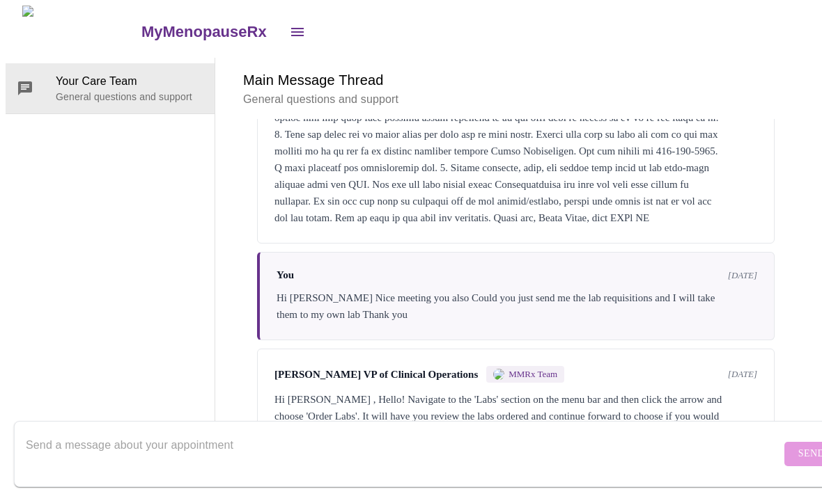
click at [291, 29] on icon "open drawer" at bounding box center [297, 32] width 13 height 8
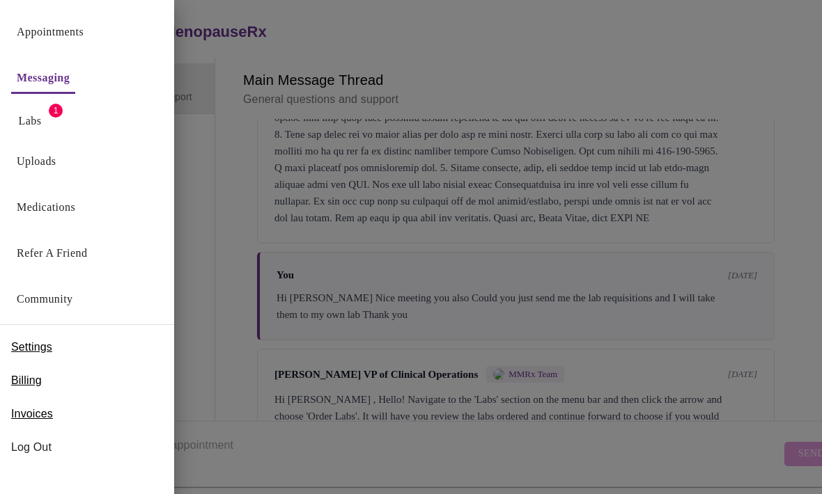
click at [50, 122] on button "Labs" at bounding box center [30, 121] width 45 height 28
click at [76, 168] on div "Uploads" at bounding box center [87, 158] width 174 height 46
click at [48, 167] on link "Uploads" at bounding box center [37, 162] width 40 height 20
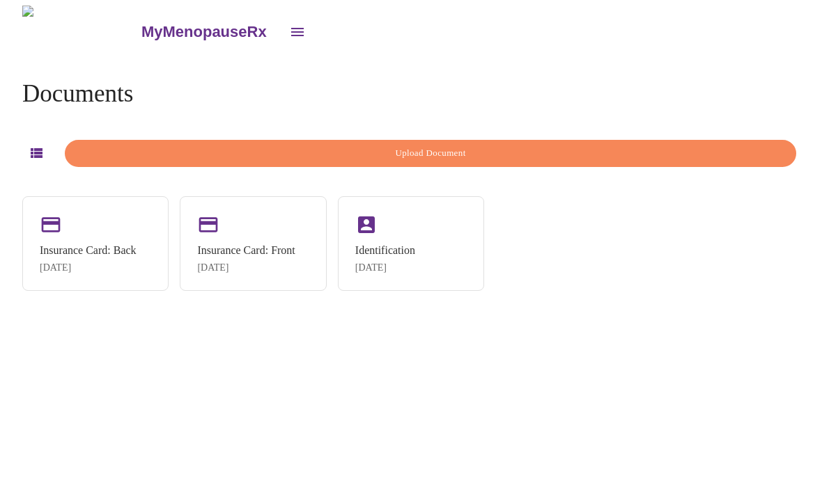
click at [527, 152] on span "Upload Document" at bounding box center [430, 154] width 699 height 16
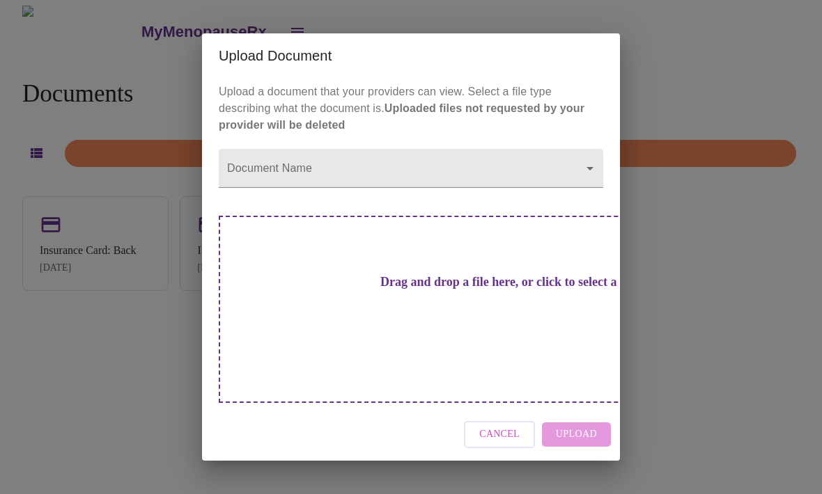
click at [481, 318] on div "Drag and drop a file here, or click to select a file" at bounding box center [508, 309] width 579 height 187
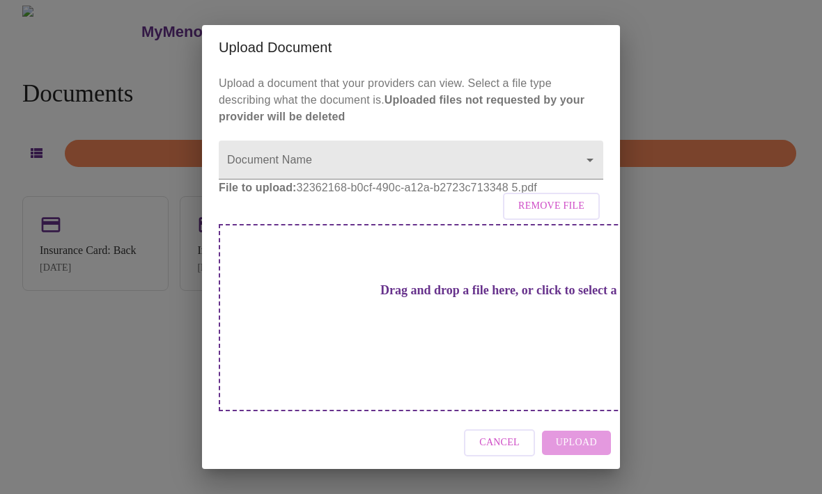
click at [483, 196] on p "File to upload: 32362168-b0cf-490c-a12a-b2723c713348 5.pdf Remove File" at bounding box center [411, 188] width 384 height 17
click at [481, 196] on p "File to upload: 32362168-b0cf-490c-a12a-b2723c713348 5.pdf Remove File" at bounding box center [411, 188] width 384 height 17
click at [464, 196] on p "File to upload: 32362168-b0cf-490c-a12a-b2723c713348 5.pdf Remove File" at bounding box center [411, 188] width 384 height 17
click at [475, 196] on p "File to upload: 32362168-b0cf-490c-a12a-b2723c713348 5.pdf Remove File" at bounding box center [411, 188] width 384 height 17
click at [521, 327] on div "Drag and drop a file here, or click to select a file" at bounding box center [508, 317] width 579 height 187
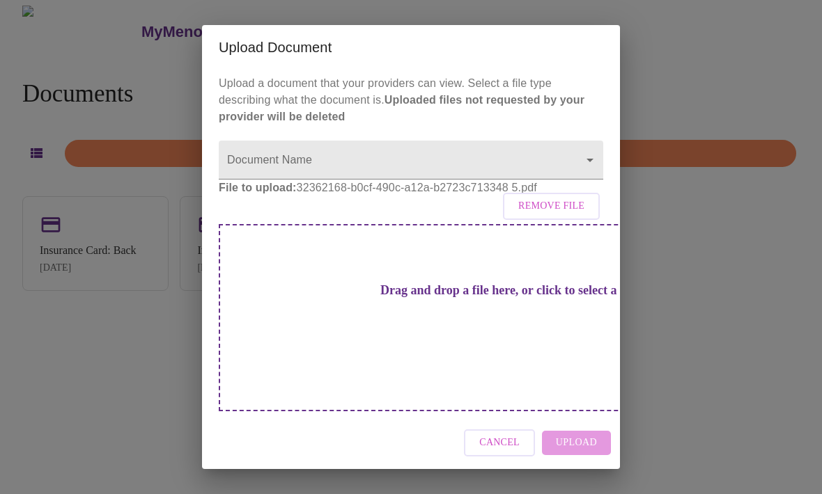
click at [528, 328] on div "Drag and drop a file here, or click to select a file" at bounding box center [508, 317] width 579 height 187
click at [503, 298] on h3 "Drag and drop a file here, or click to select a file" at bounding box center [508, 290] width 384 height 15
click at [571, 176] on body "MyMenopauseRx Documents Upload Document Insurance Card: Back [DATE] Insurance C…" at bounding box center [411, 253] width 811 height 494
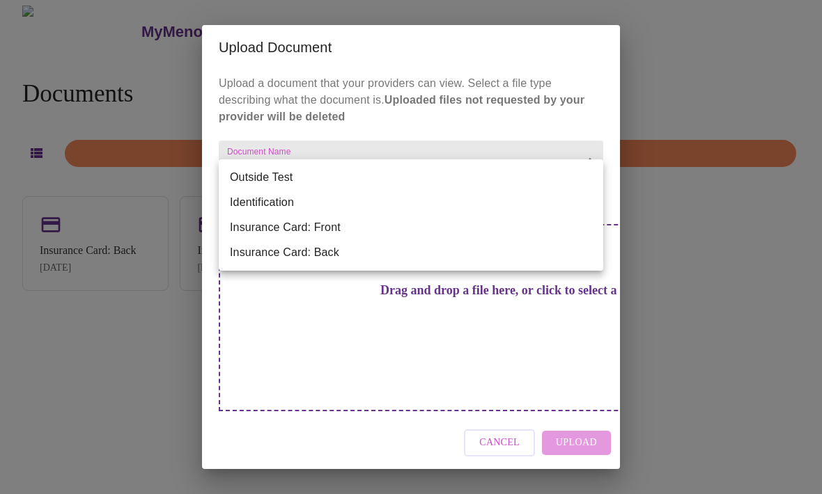
click at [280, 173] on li "Outside Test" at bounding box center [411, 177] width 384 height 25
type input "Outside Test"
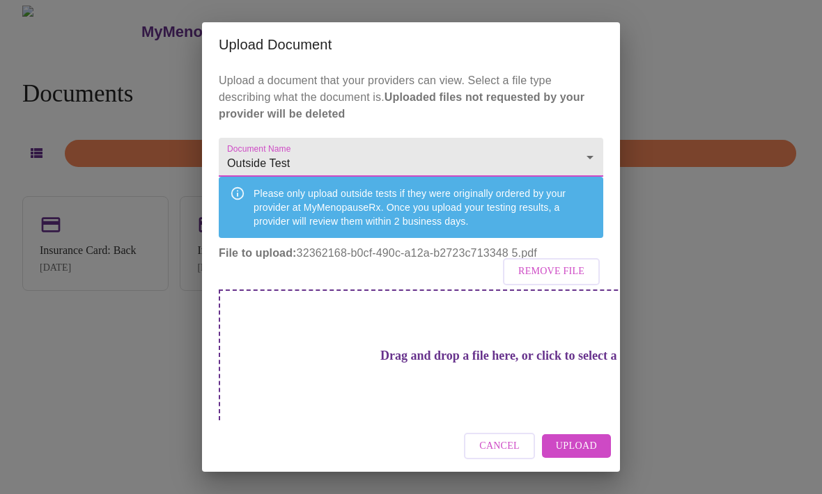
click at [480, 262] on p "File to upload: 32362168-b0cf-490c-a12a-b2723c713348 5.pdf Remove File" at bounding box center [411, 253] width 384 height 17
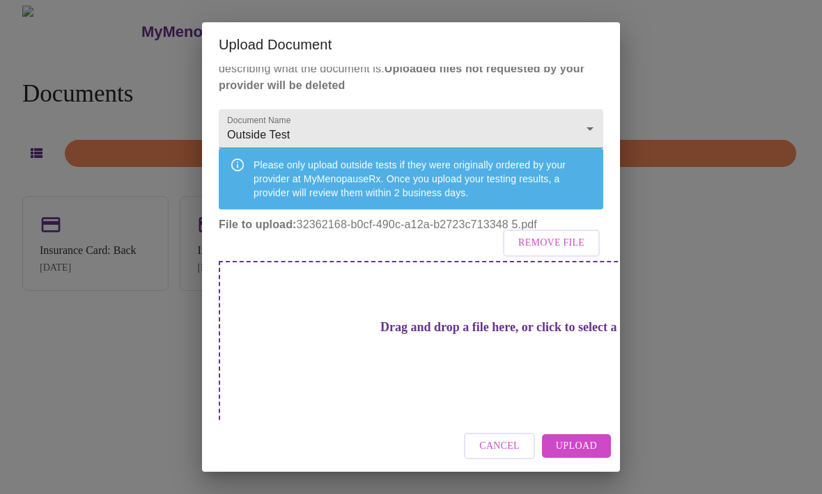
scroll to position [28, 0]
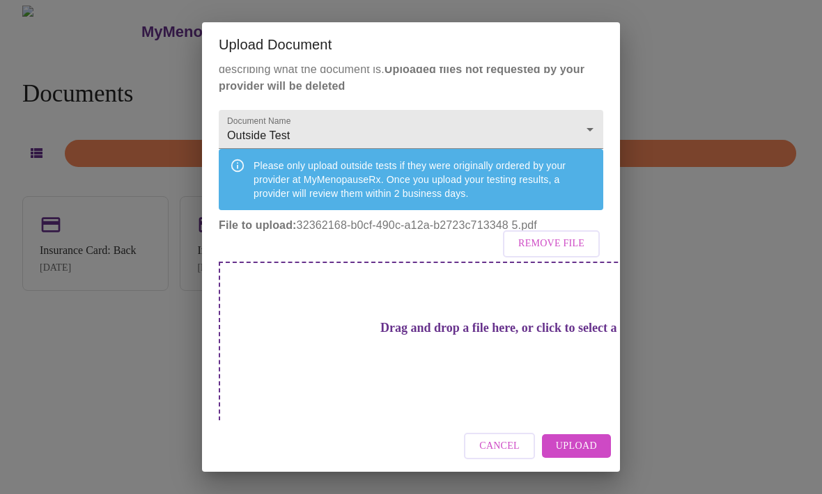
click at [590, 453] on span "Upload" at bounding box center [576, 446] width 41 height 17
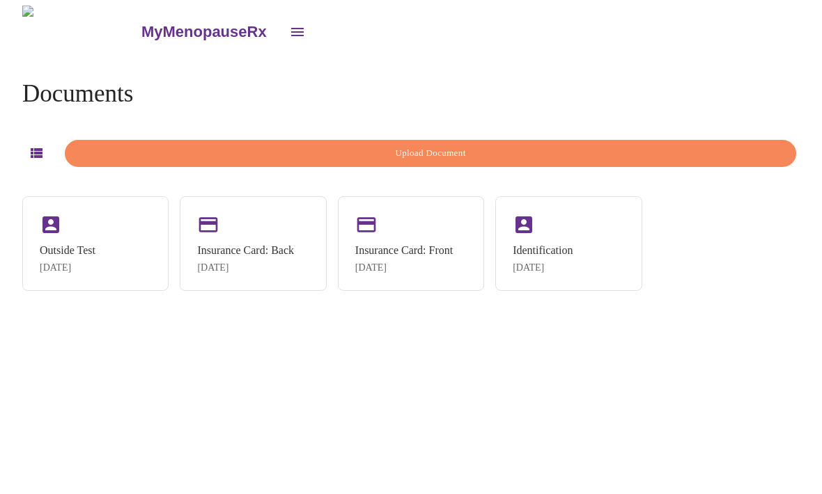
click at [100, 254] on div "Outside Test [DATE]" at bounding box center [95, 243] width 146 height 95
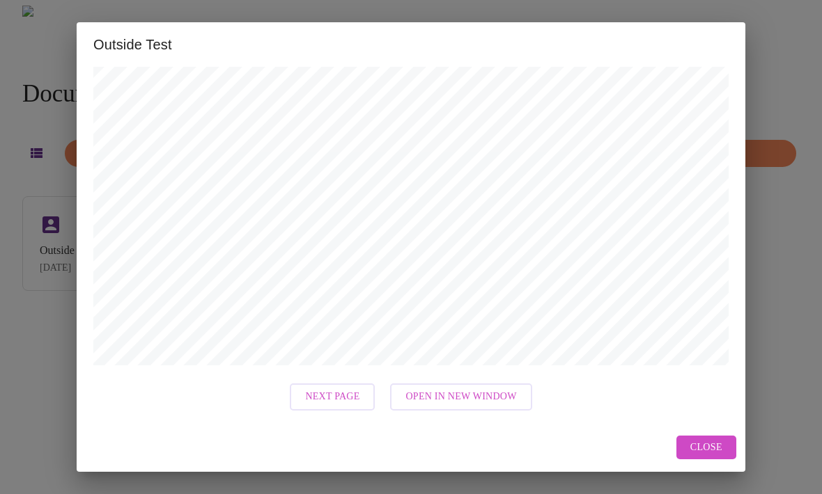
scroll to position [605, 0]
click at [345, 405] on span "Next Page" at bounding box center [332, 397] width 54 height 17
click at [719, 450] on span "Close" at bounding box center [706, 447] width 32 height 17
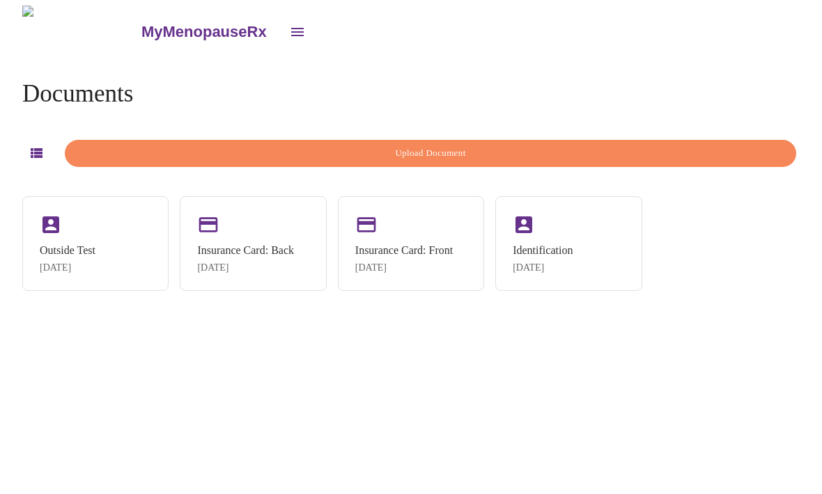
click at [289, 24] on icon "open drawer" at bounding box center [297, 32] width 17 height 17
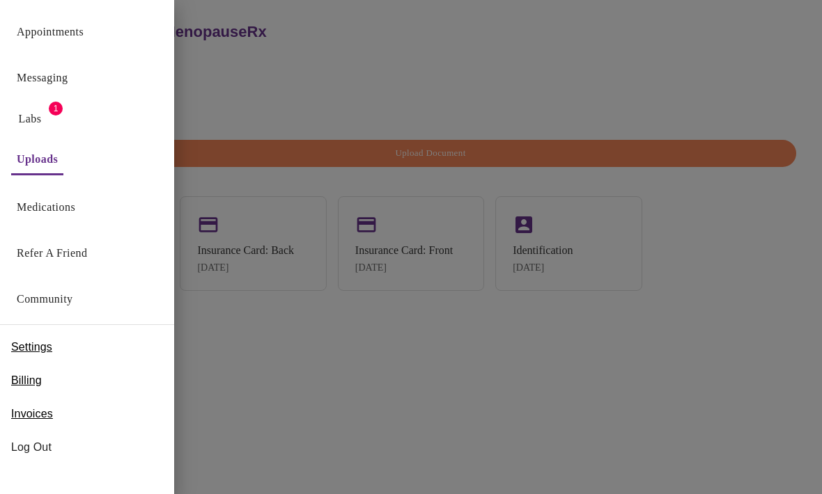
click at [51, 118] on button "Labs" at bounding box center [30, 119] width 45 height 28
click at [68, 81] on link "Messaging" at bounding box center [42, 78] width 51 height 20
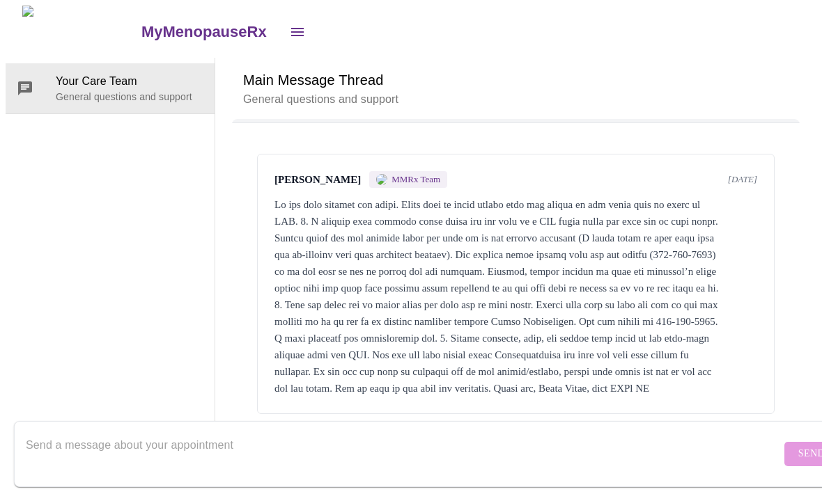
scroll to position [52, 0]
